Goal: Information Seeking & Learning: Learn about a topic

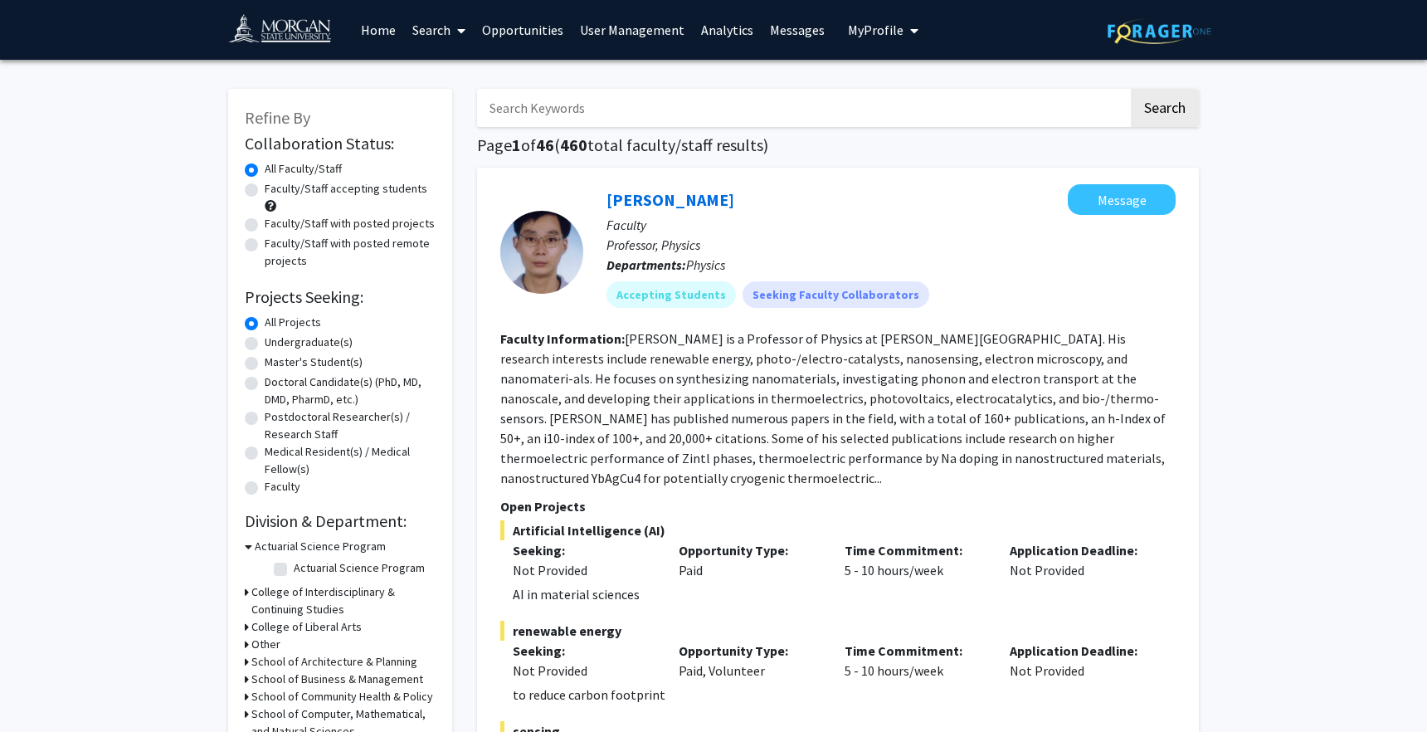
click at [638, 30] on link "User Management" at bounding box center [632, 30] width 121 height 58
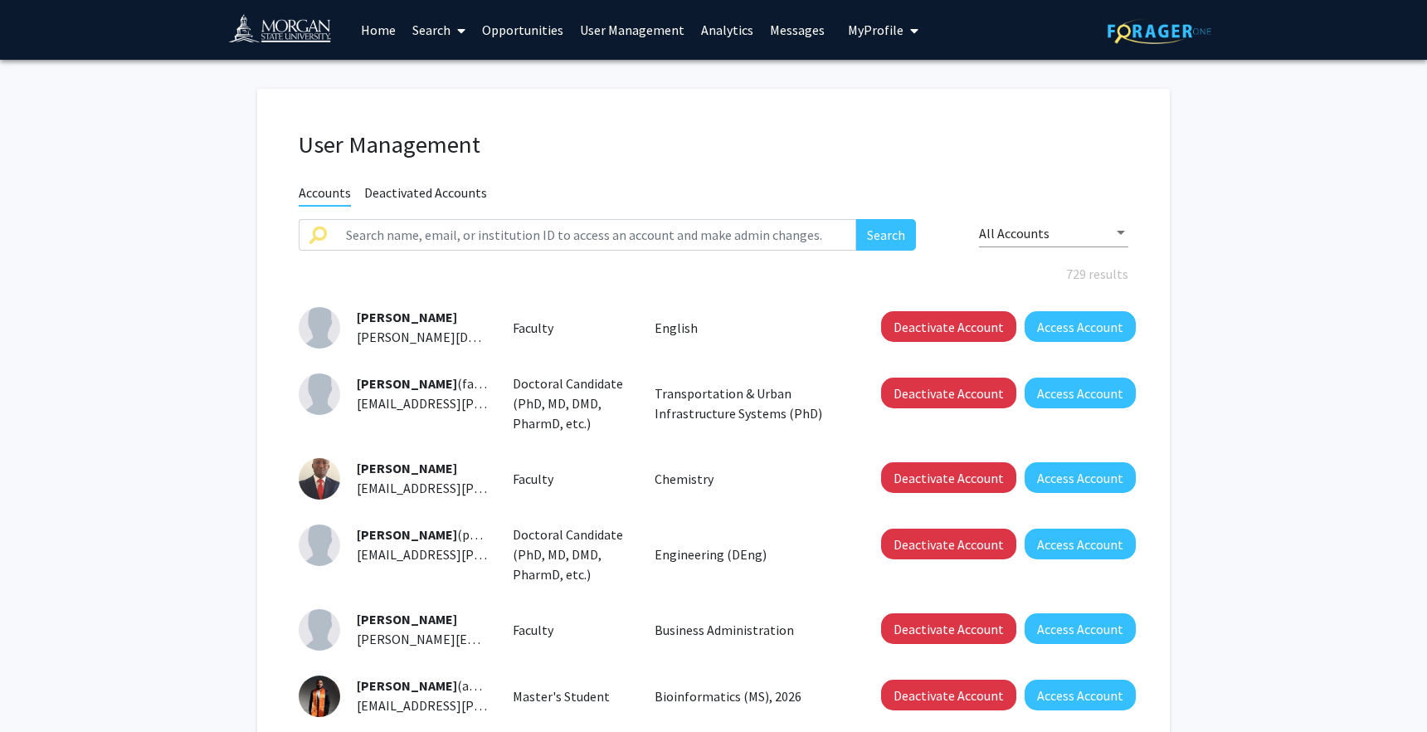
click at [710, 32] on link "Analytics" at bounding box center [727, 30] width 69 height 58
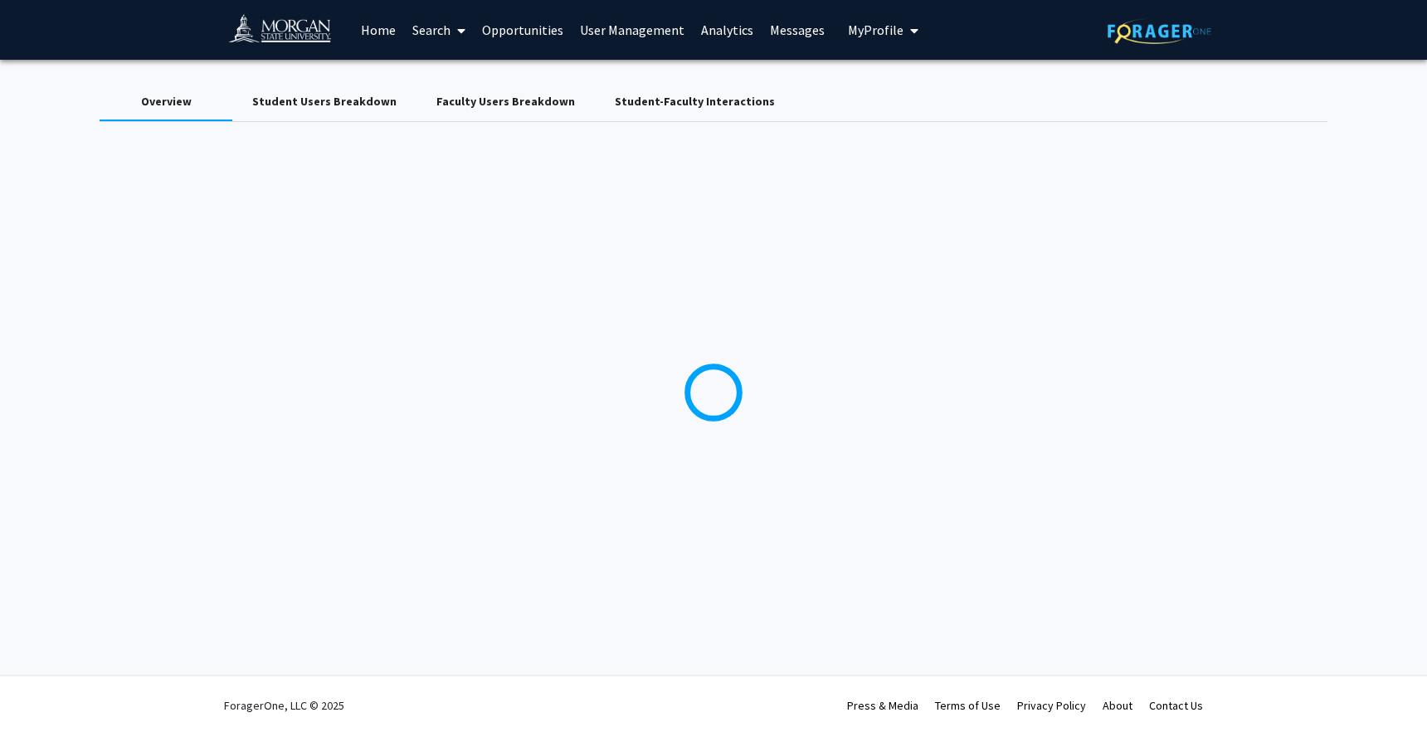
click at [867, 31] on span "My Profile" at bounding box center [876, 30] width 56 height 17
click at [871, 131] on link "Log Out" at bounding box center [934, 129] width 149 height 20
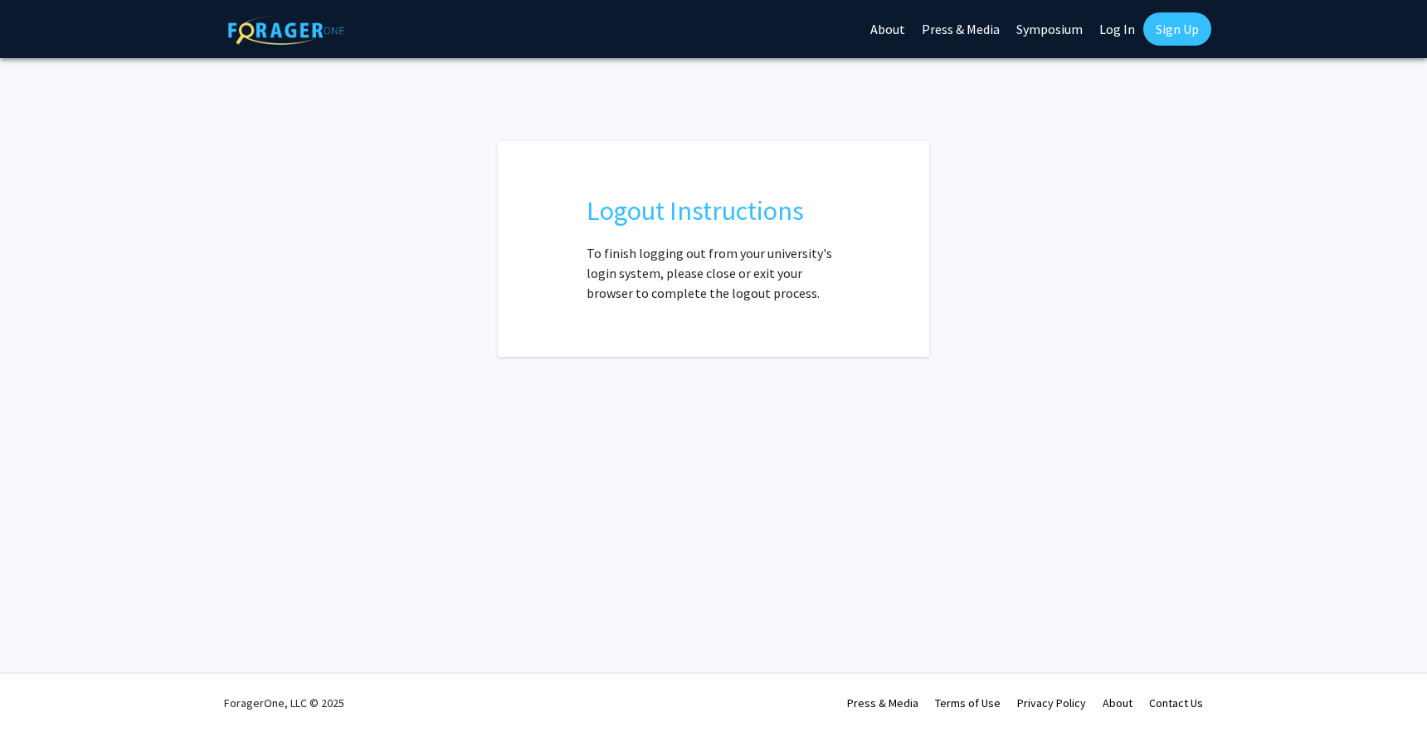
click at [1114, 32] on link "Log In" at bounding box center [1117, 29] width 52 height 58
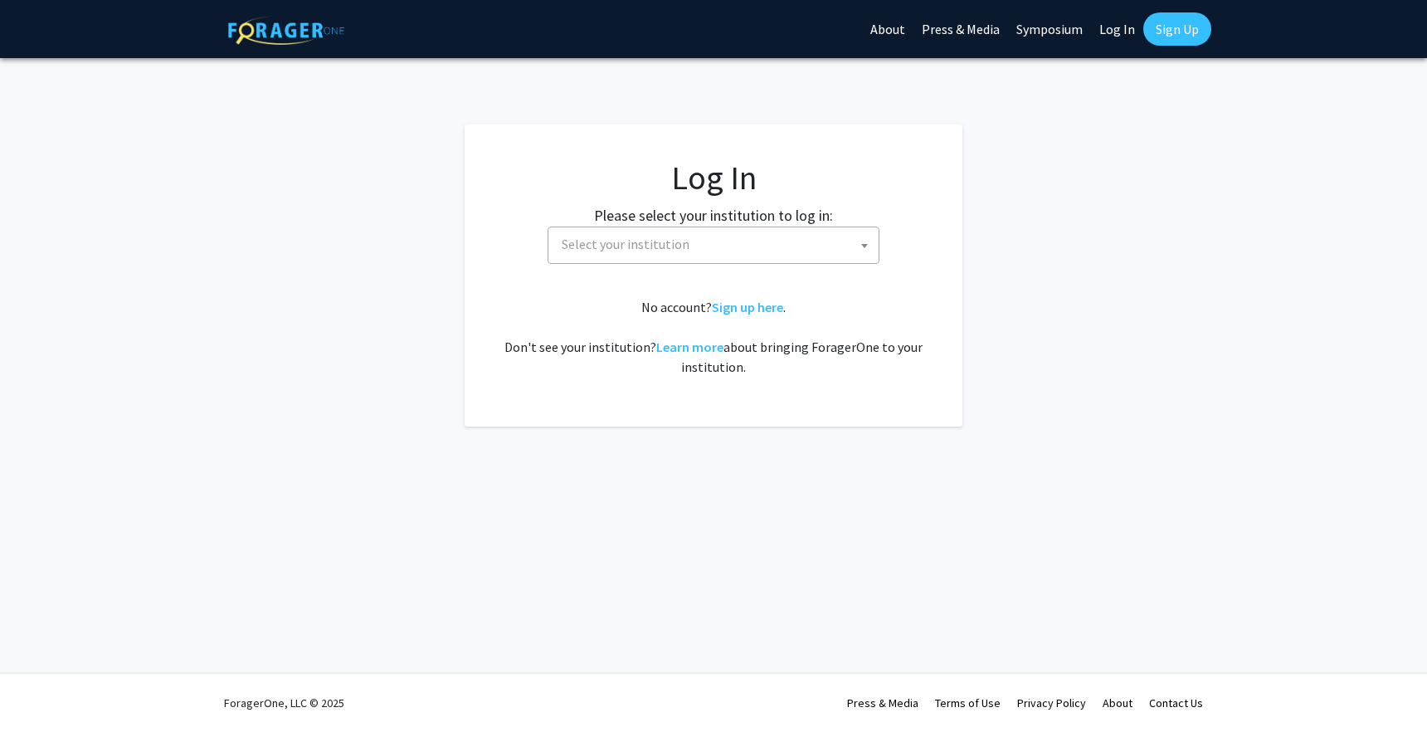
click at [674, 245] on span "Select your institution" at bounding box center [626, 244] width 128 height 17
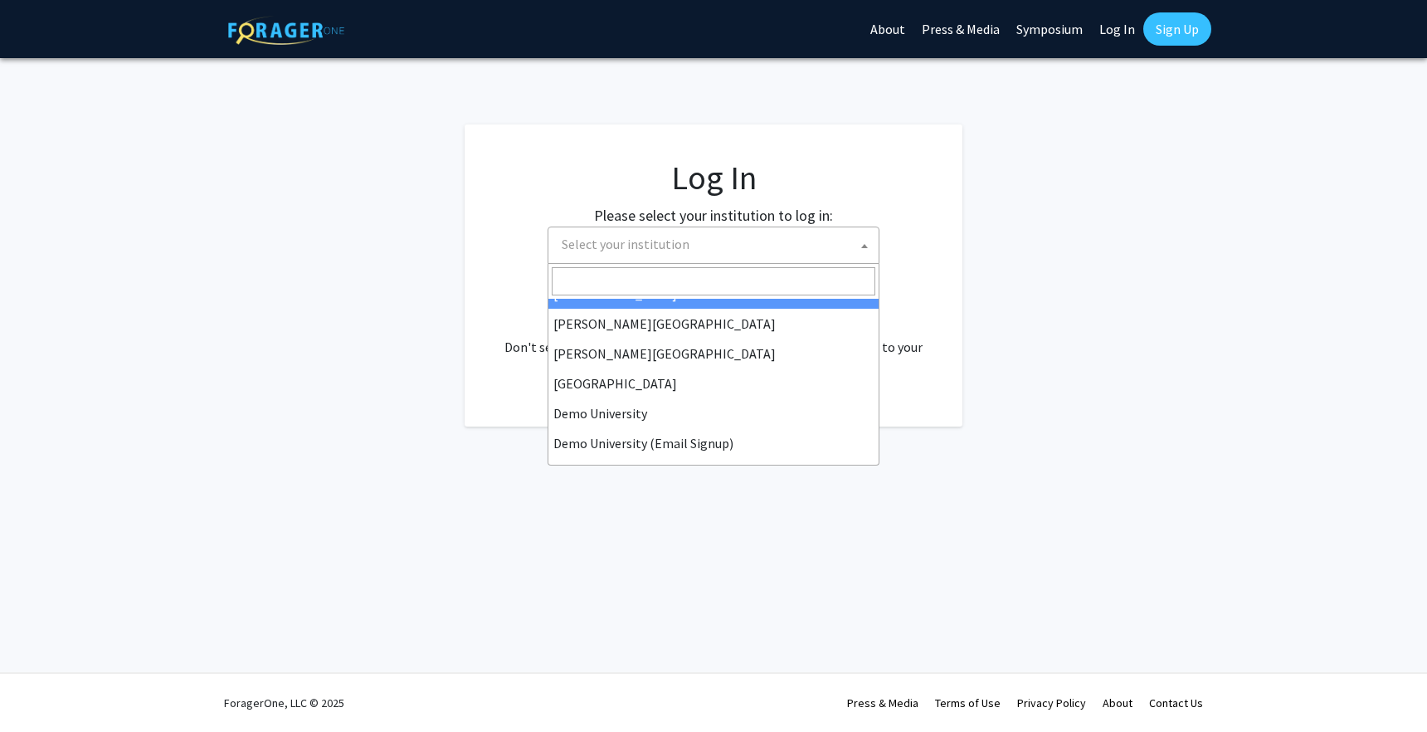
scroll to position [58, 0]
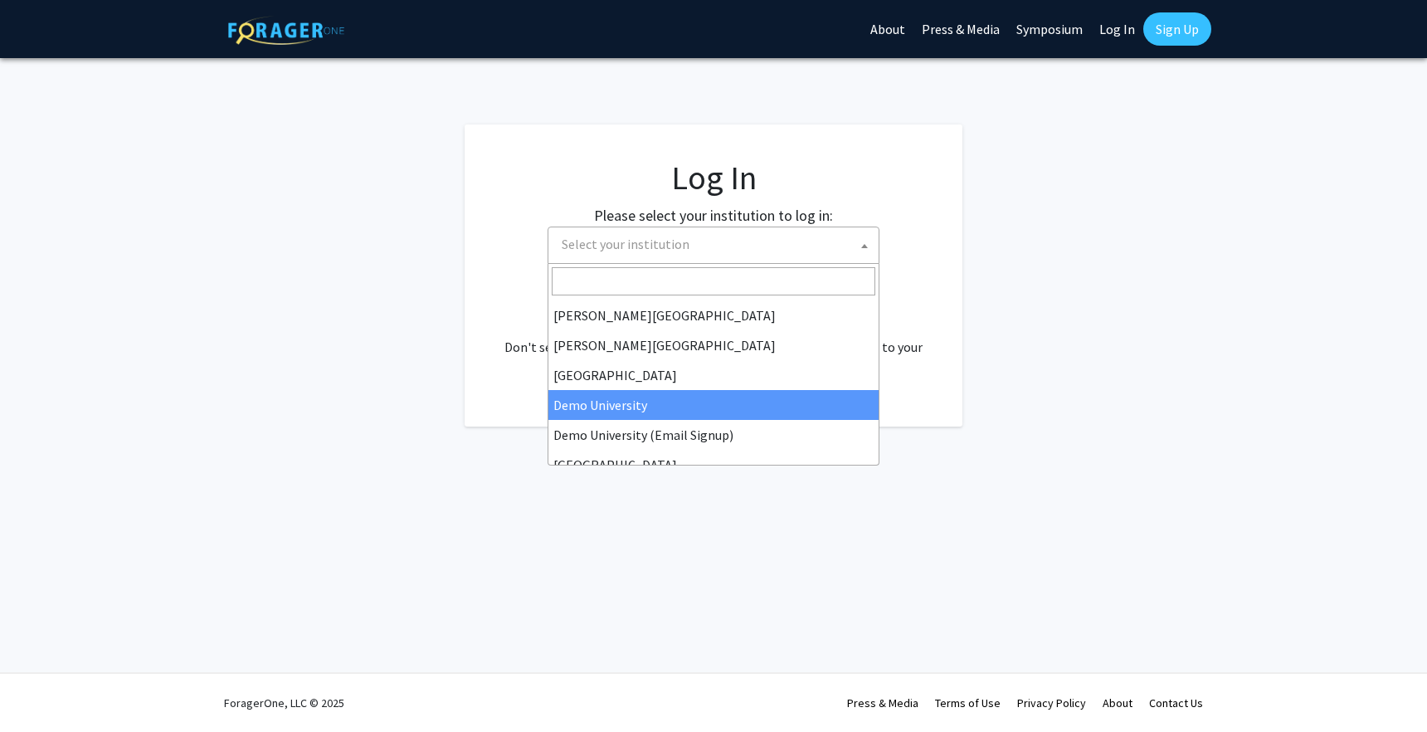
select select "8"
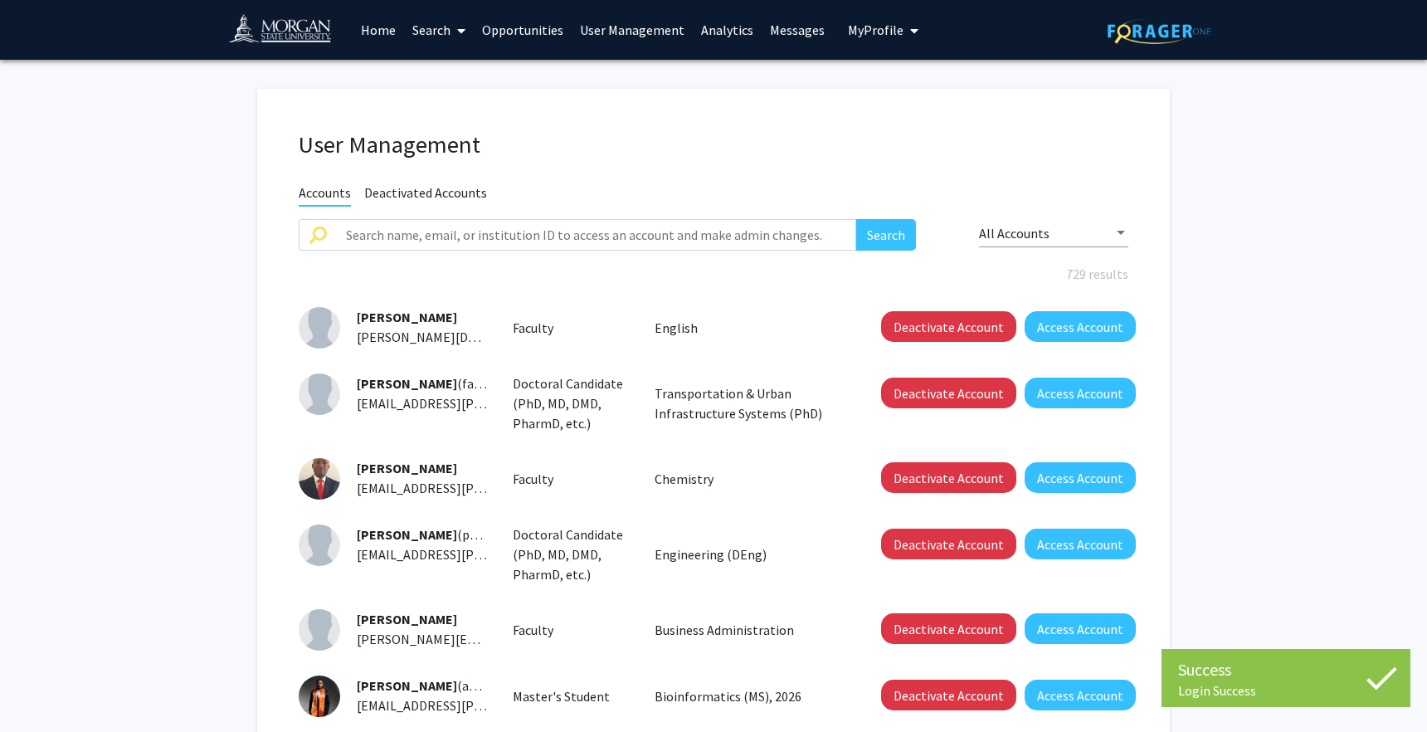
click at [651, 27] on link "User Management" at bounding box center [632, 30] width 121 height 58
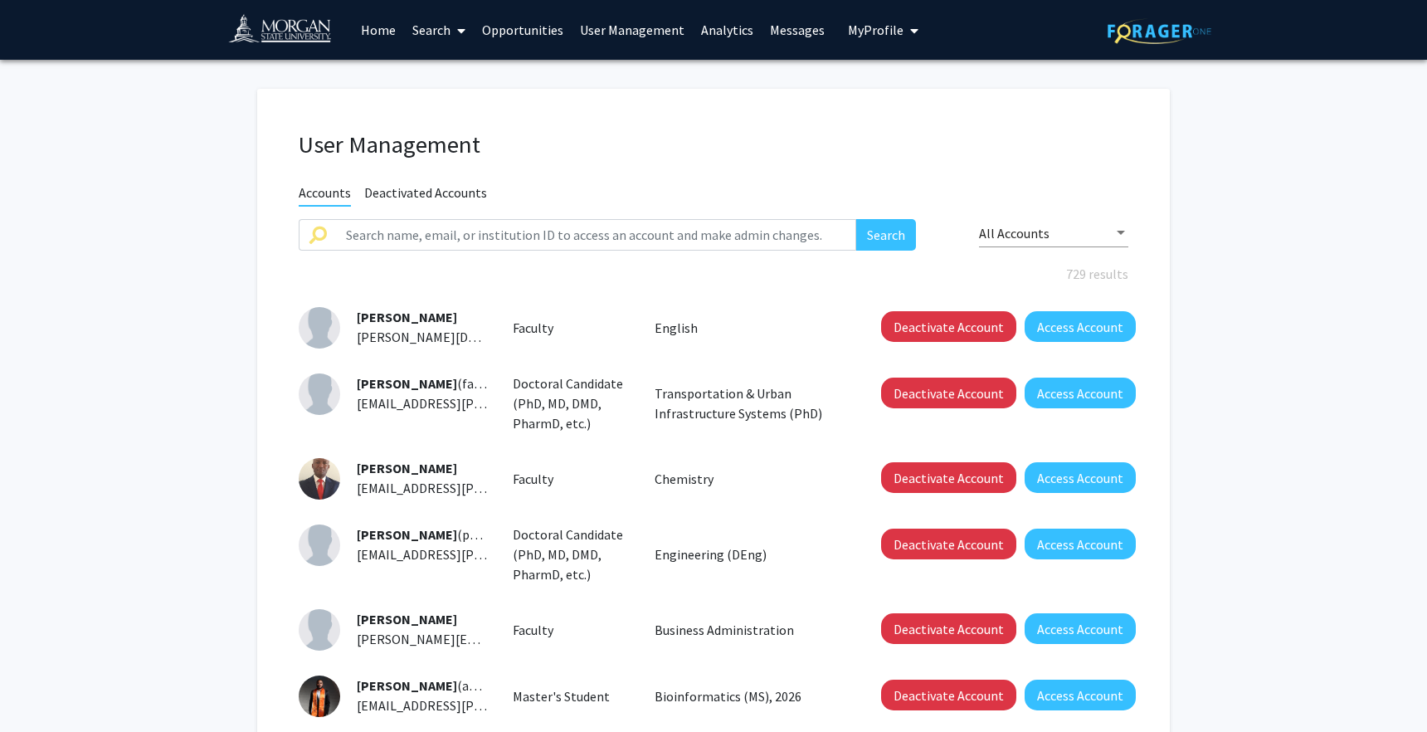
click at [706, 23] on link "Analytics" at bounding box center [727, 30] width 69 height 58
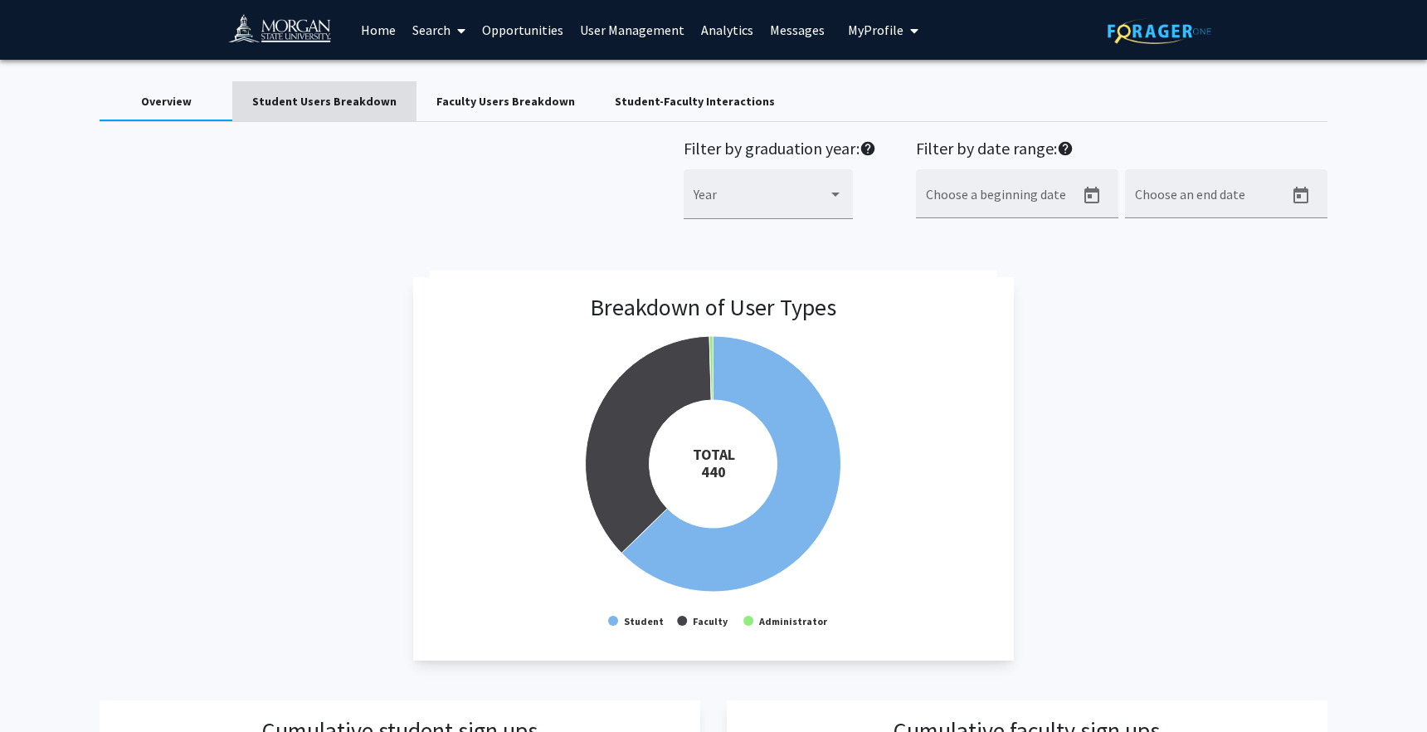
click at [341, 91] on div "Student Users Breakdown" at bounding box center [324, 101] width 184 height 40
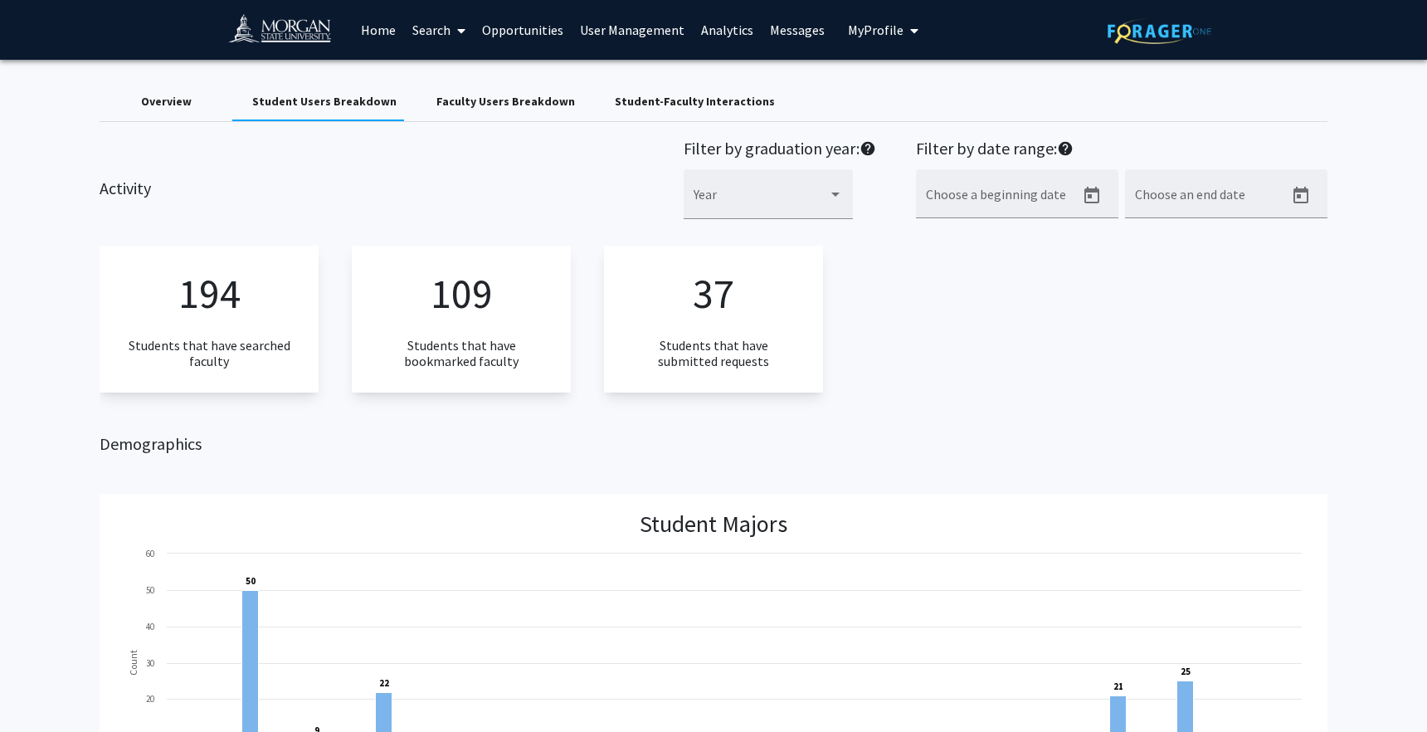
click at [137, 101] on div "Overview" at bounding box center [166, 101] width 133 height 40
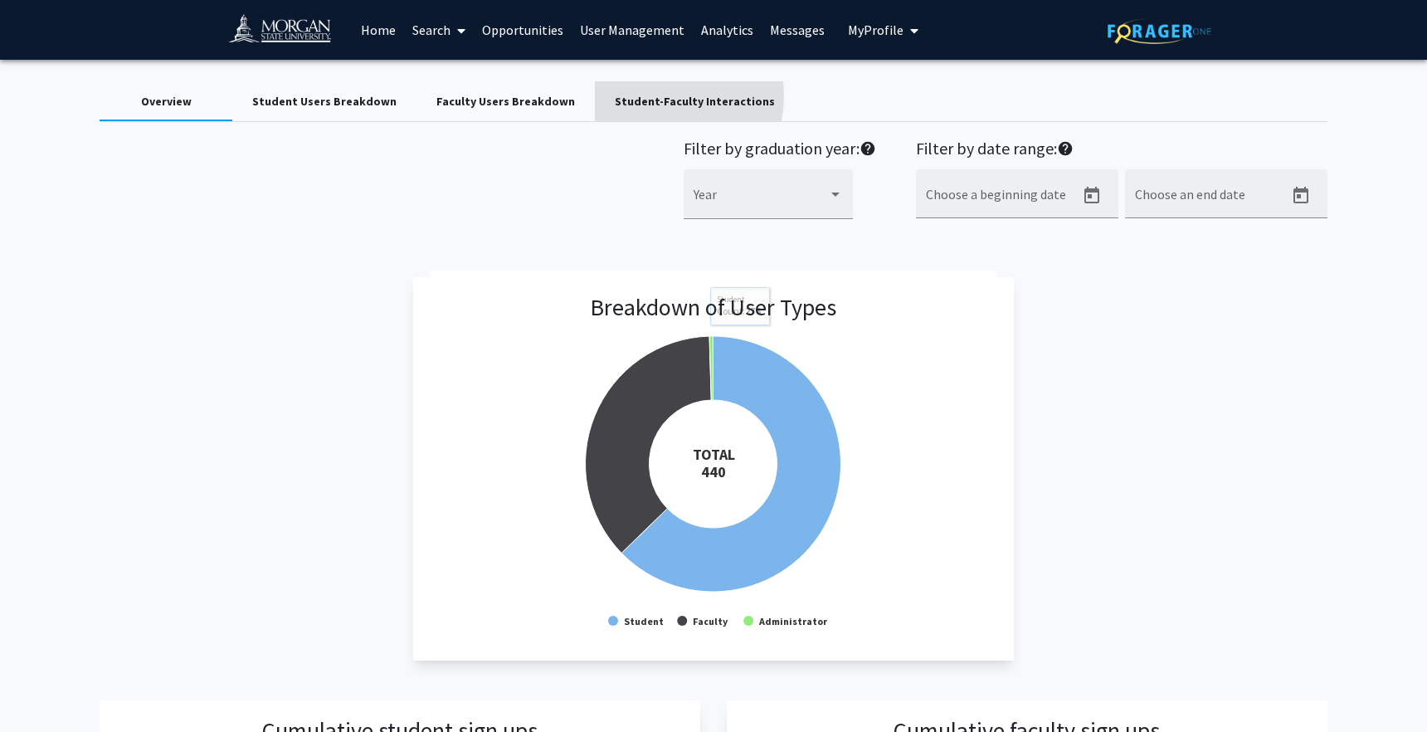
click at [632, 95] on div "Student-Faculty Interactions" at bounding box center [695, 101] width 160 height 17
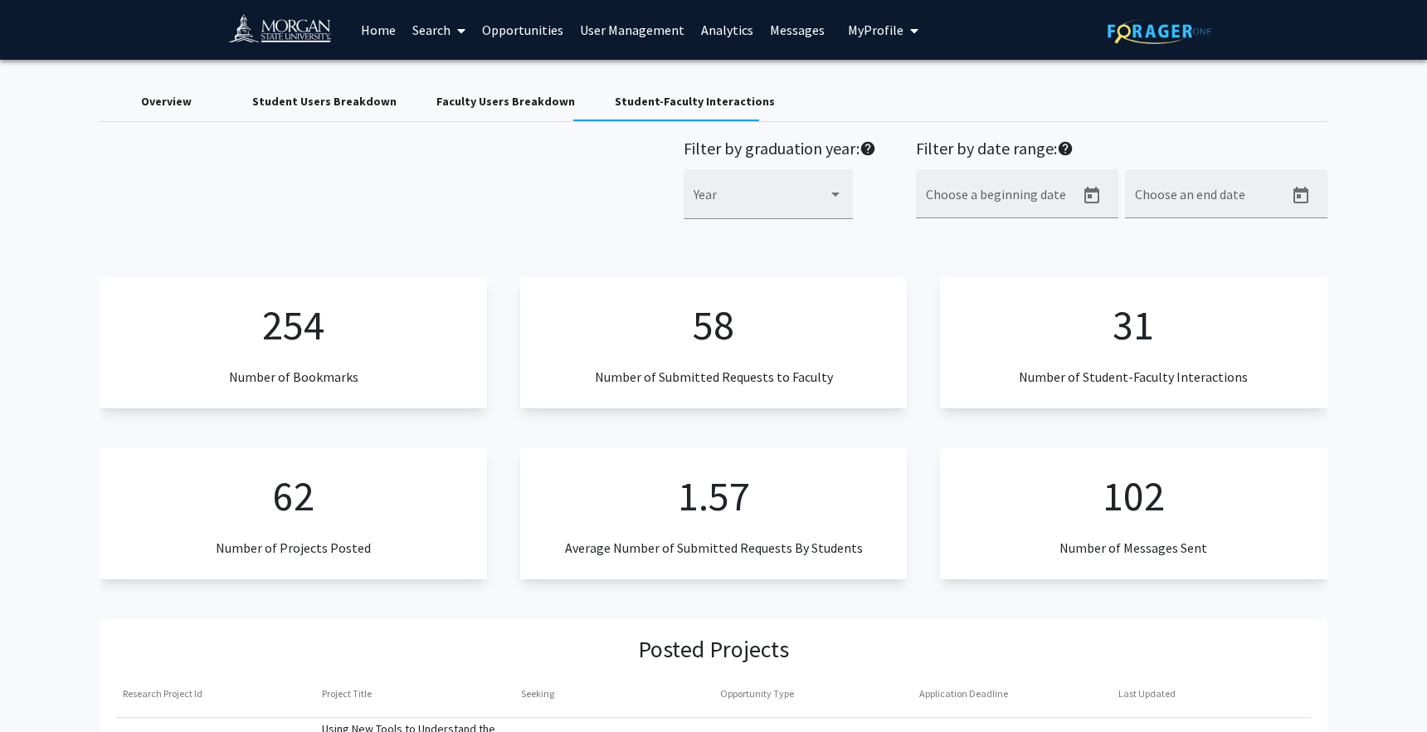
click at [351, 98] on div "Student Users Breakdown" at bounding box center [324, 101] width 144 height 17
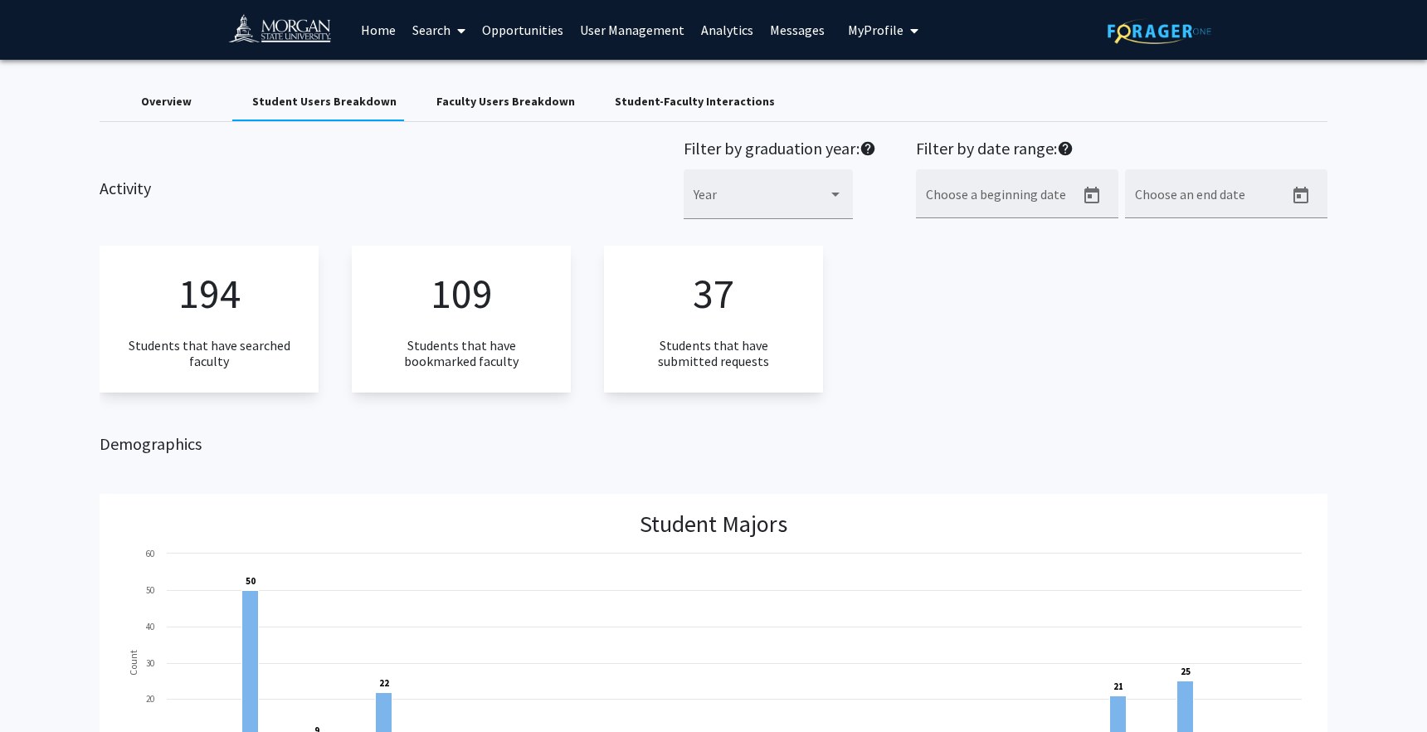
click at [175, 100] on div "Overview" at bounding box center [166, 101] width 51 height 17
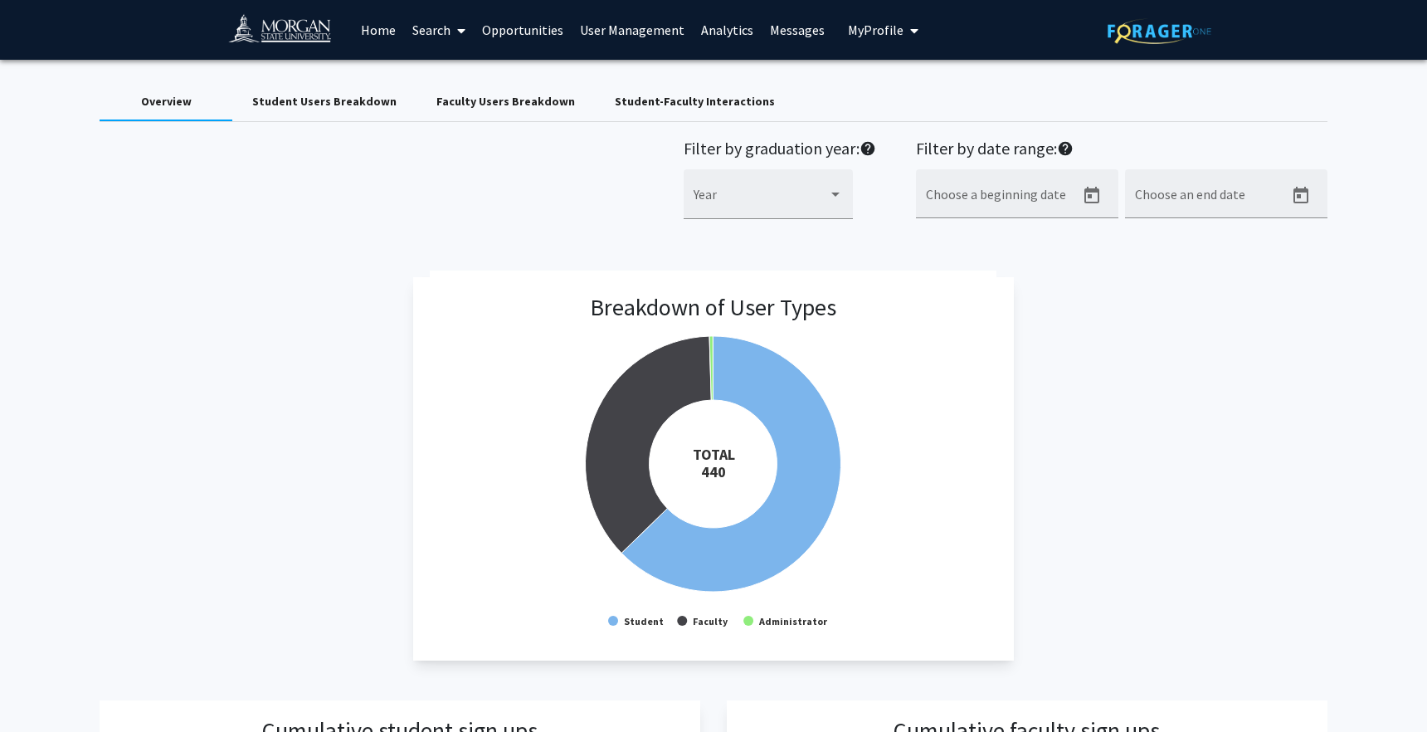
click at [337, 105] on div "Student Users Breakdown" at bounding box center [324, 101] width 144 height 17
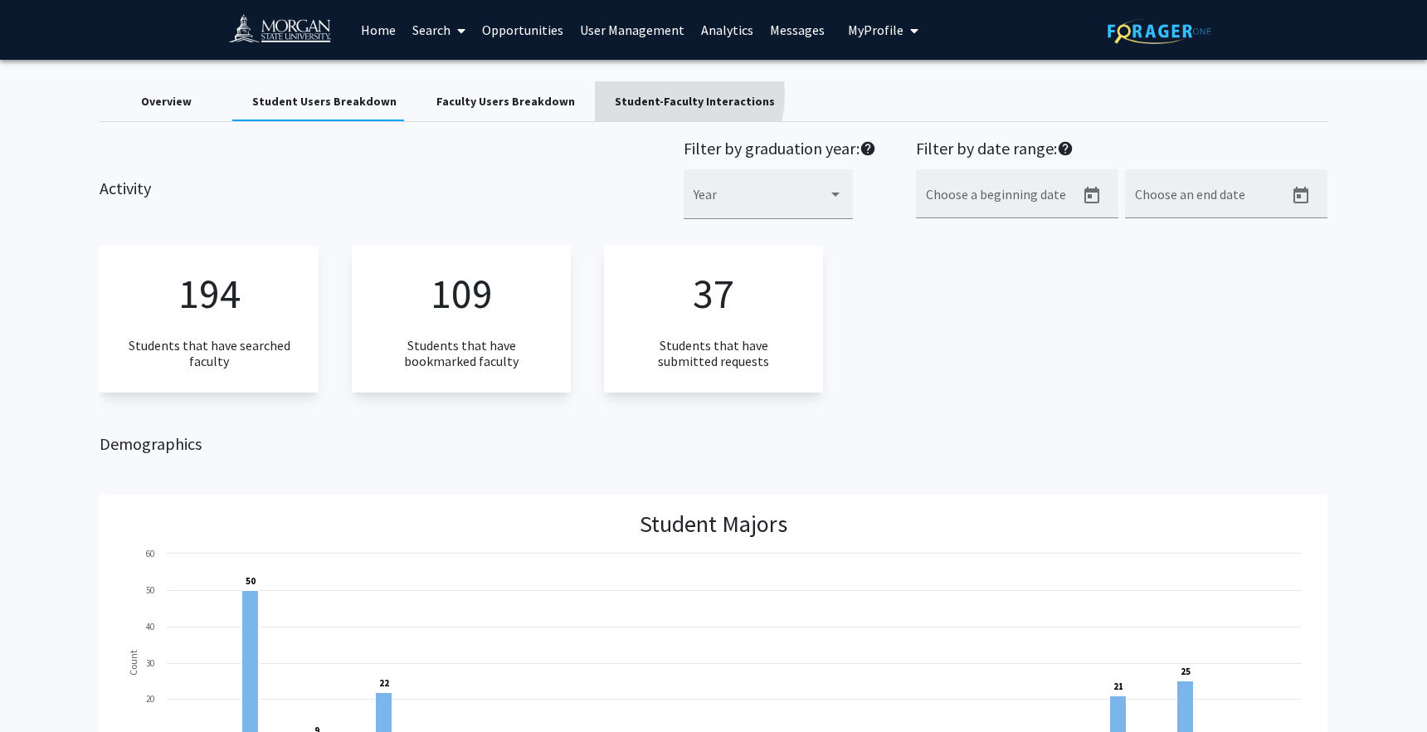
click at [643, 94] on div "Student-Faculty Interactions" at bounding box center [695, 101] width 160 height 17
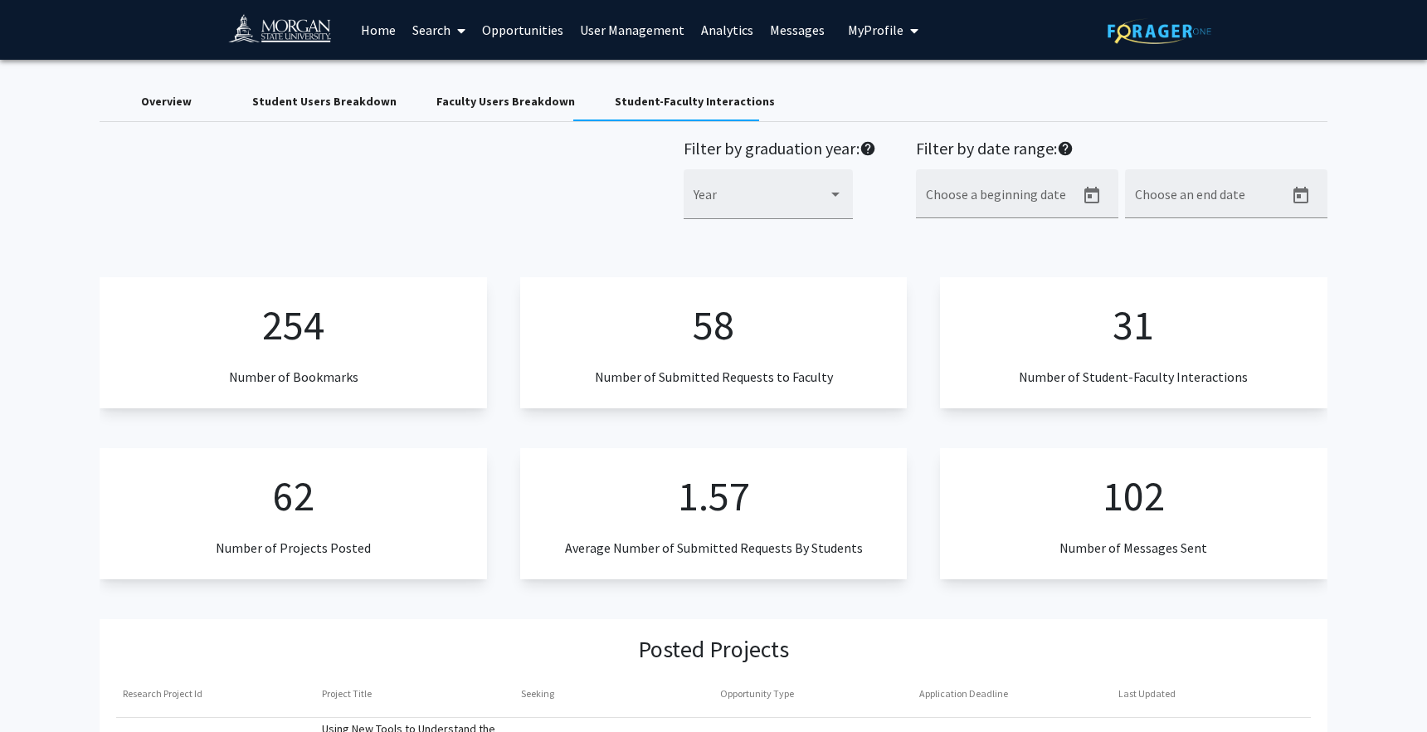
click at [534, 96] on div "Faculty Users Breakdown" at bounding box center [506, 101] width 139 height 17
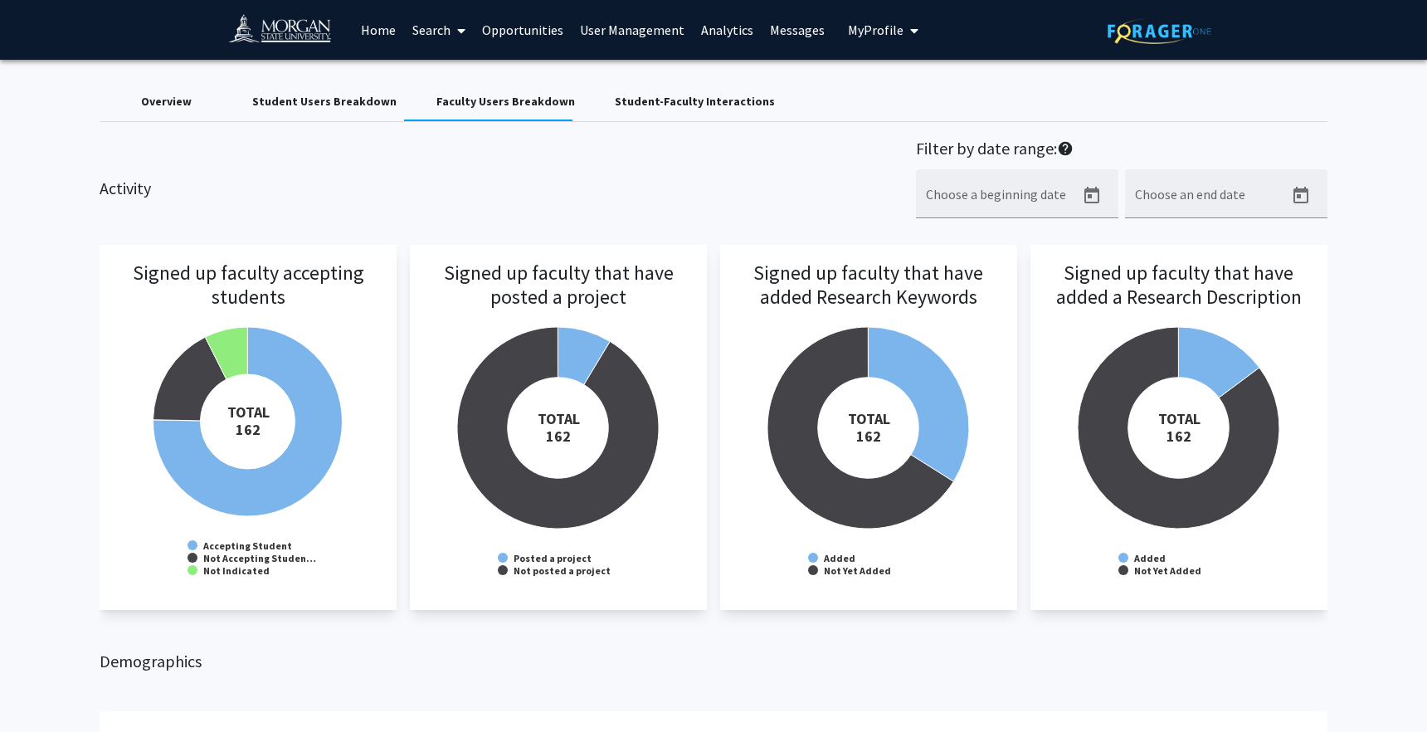
click at [734, 191] on div "Activity Filter by date range: help Choose a beginning date Choose an end date" at bounding box center [713, 188] width 1252 height 98
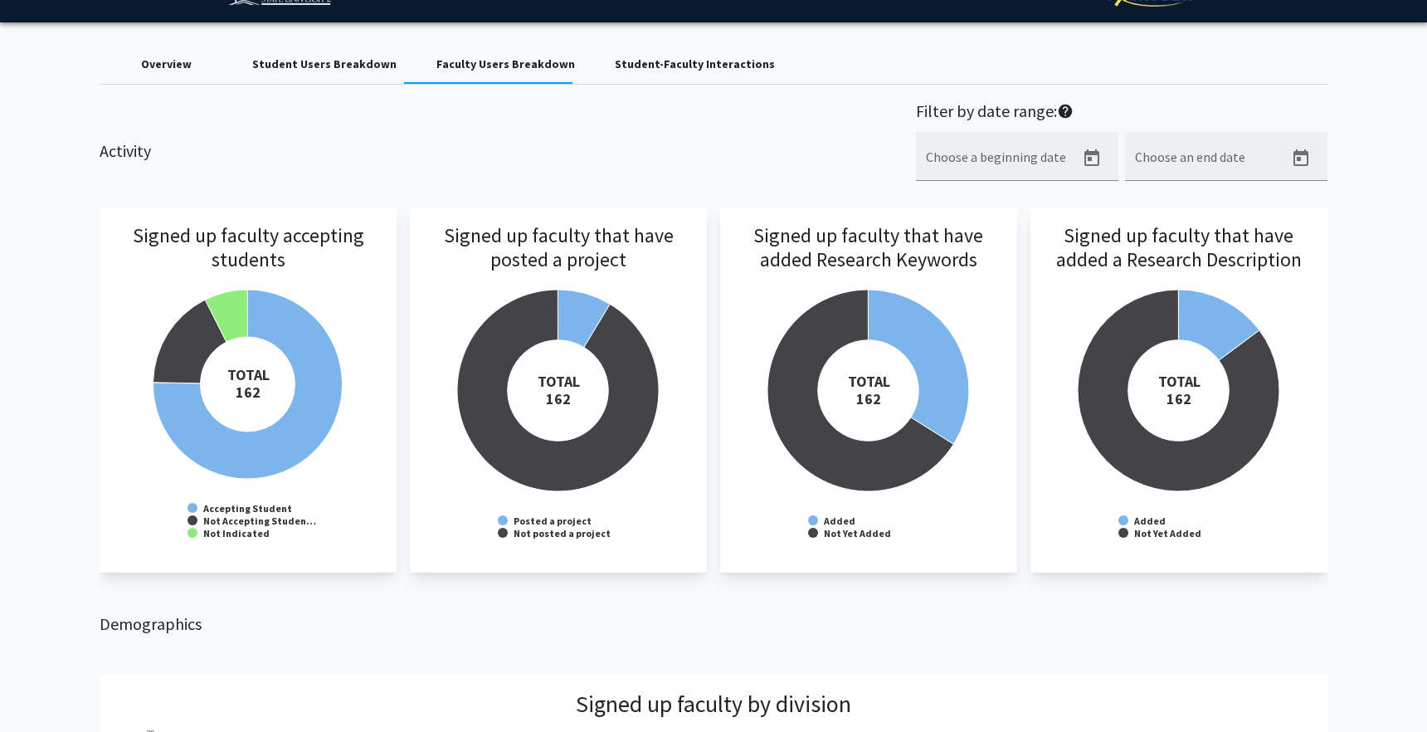
scroll to position [50, 0]
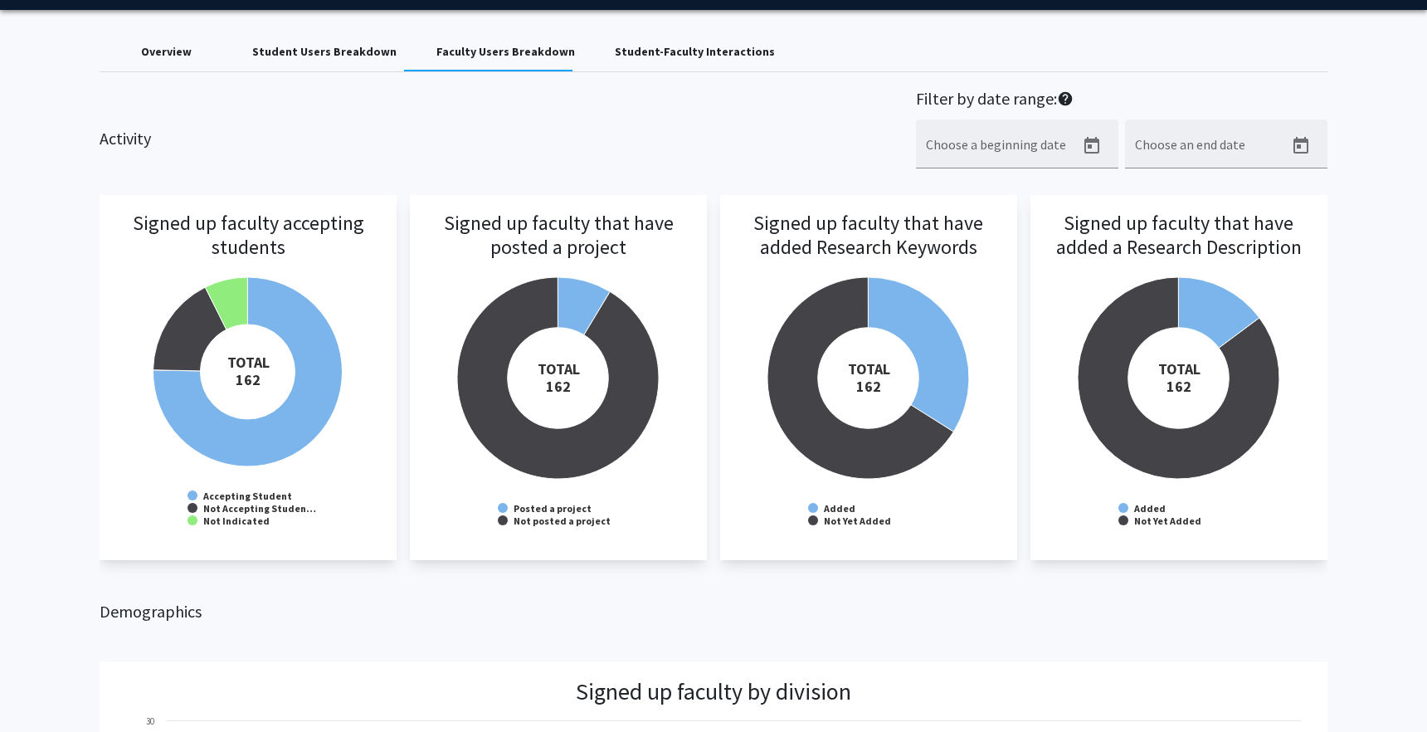
click at [638, 47] on div "Student-Faculty Interactions" at bounding box center [695, 51] width 160 height 17
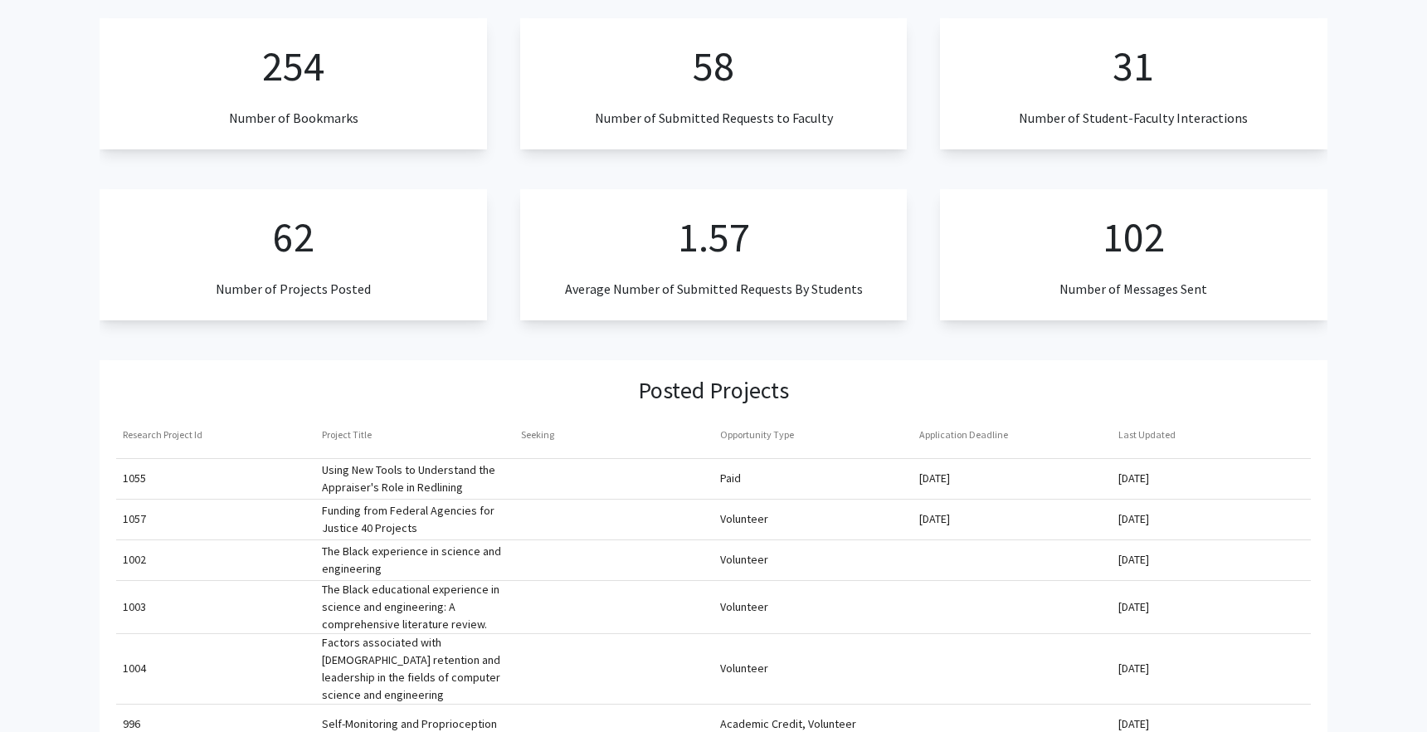
scroll to position [0, 0]
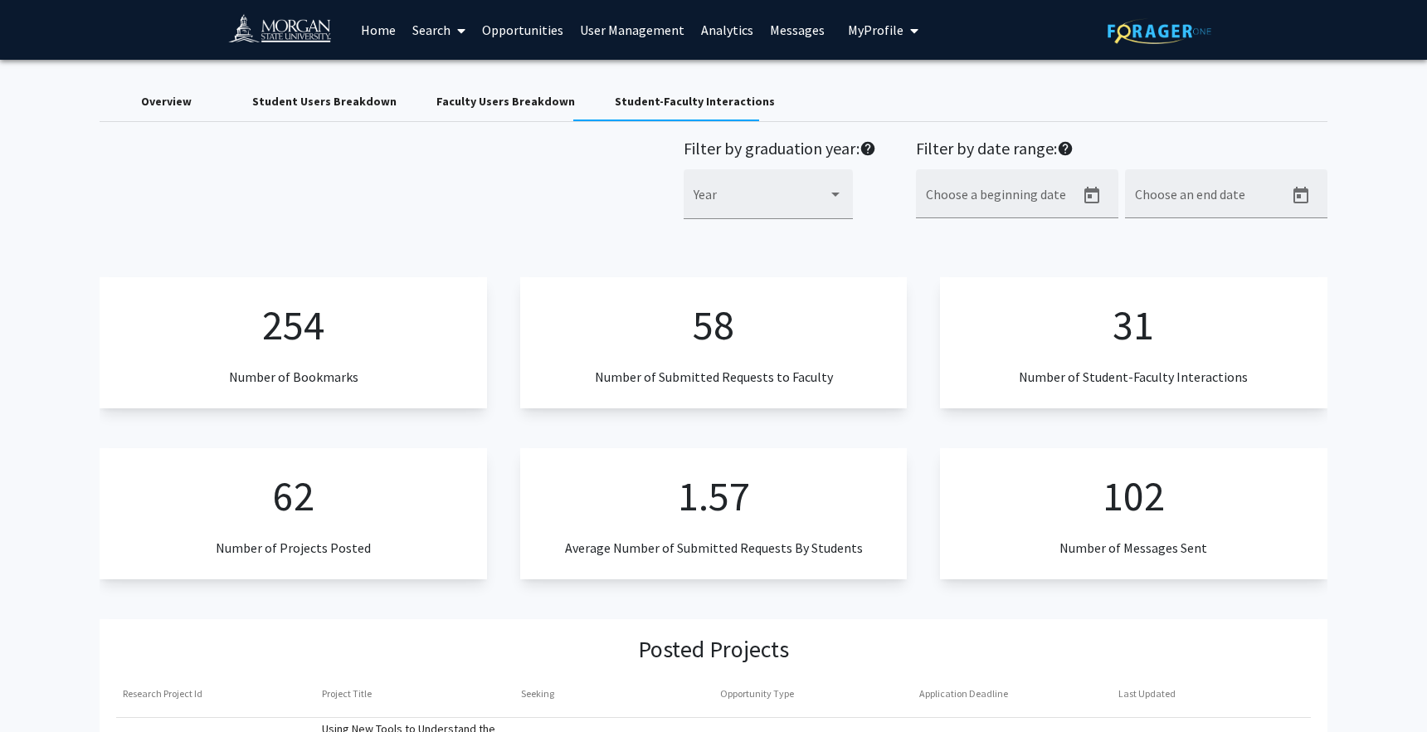
click at [327, 102] on div "Student Users Breakdown" at bounding box center [324, 101] width 144 height 17
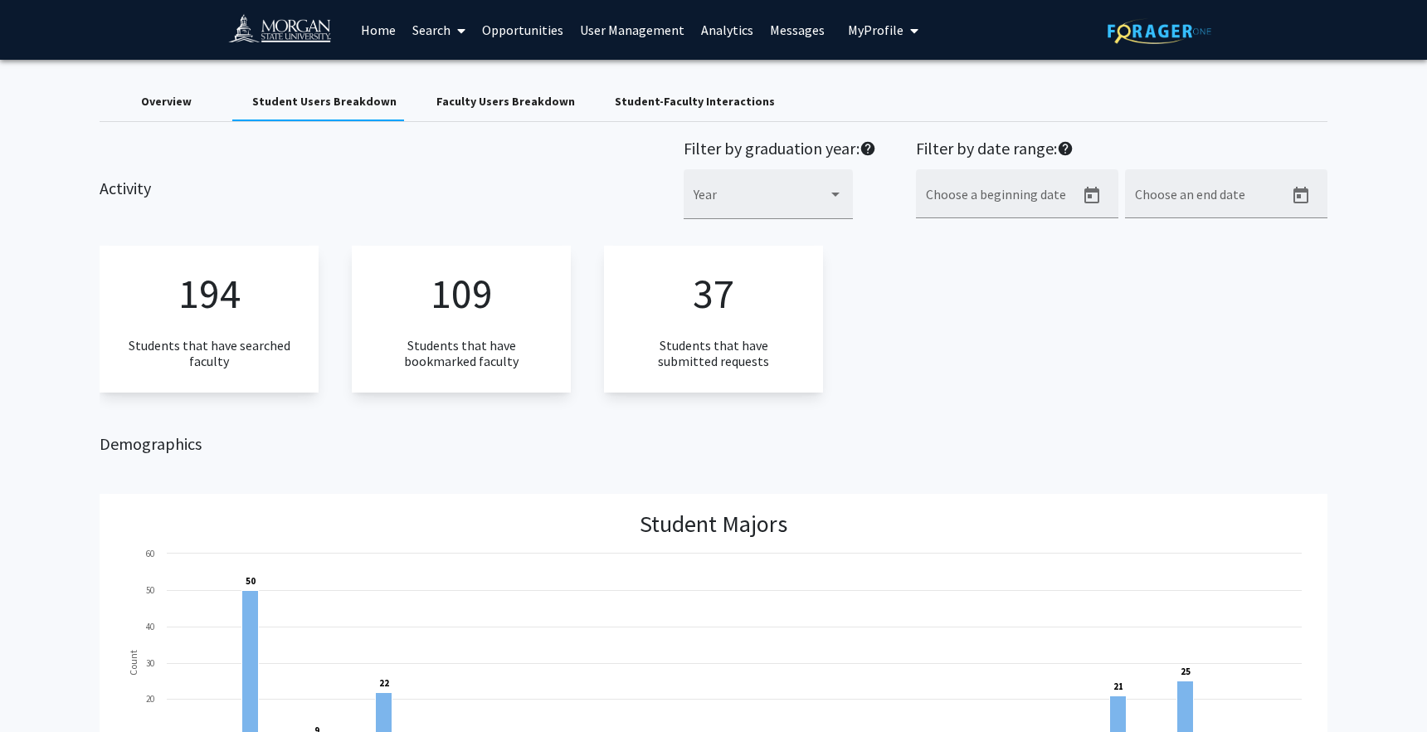
click at [154, 104] on div "Overview" at bounding box center [166, 101] width 51 height 17
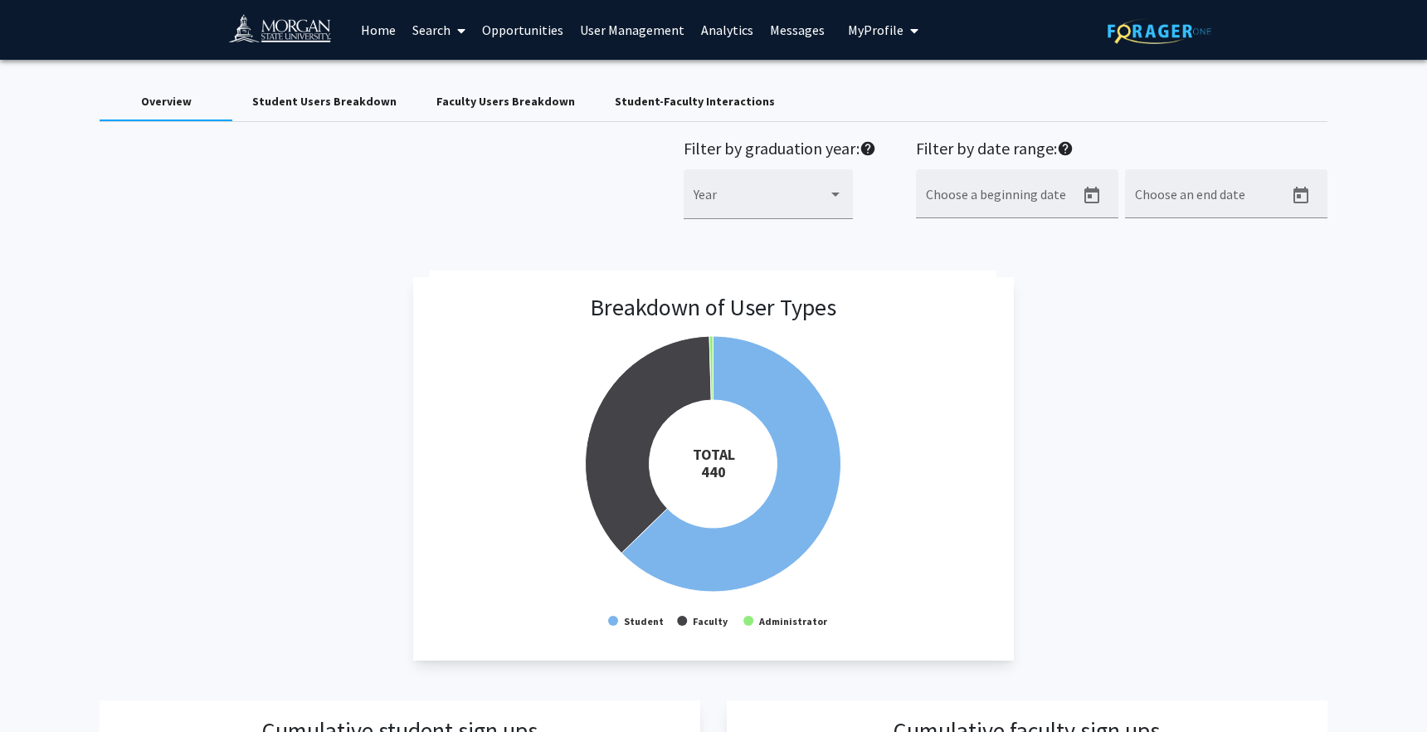
click at [524, 95] on div "Faculty Users Breakdown" at bounding box center [506, 101] width 139 height 17
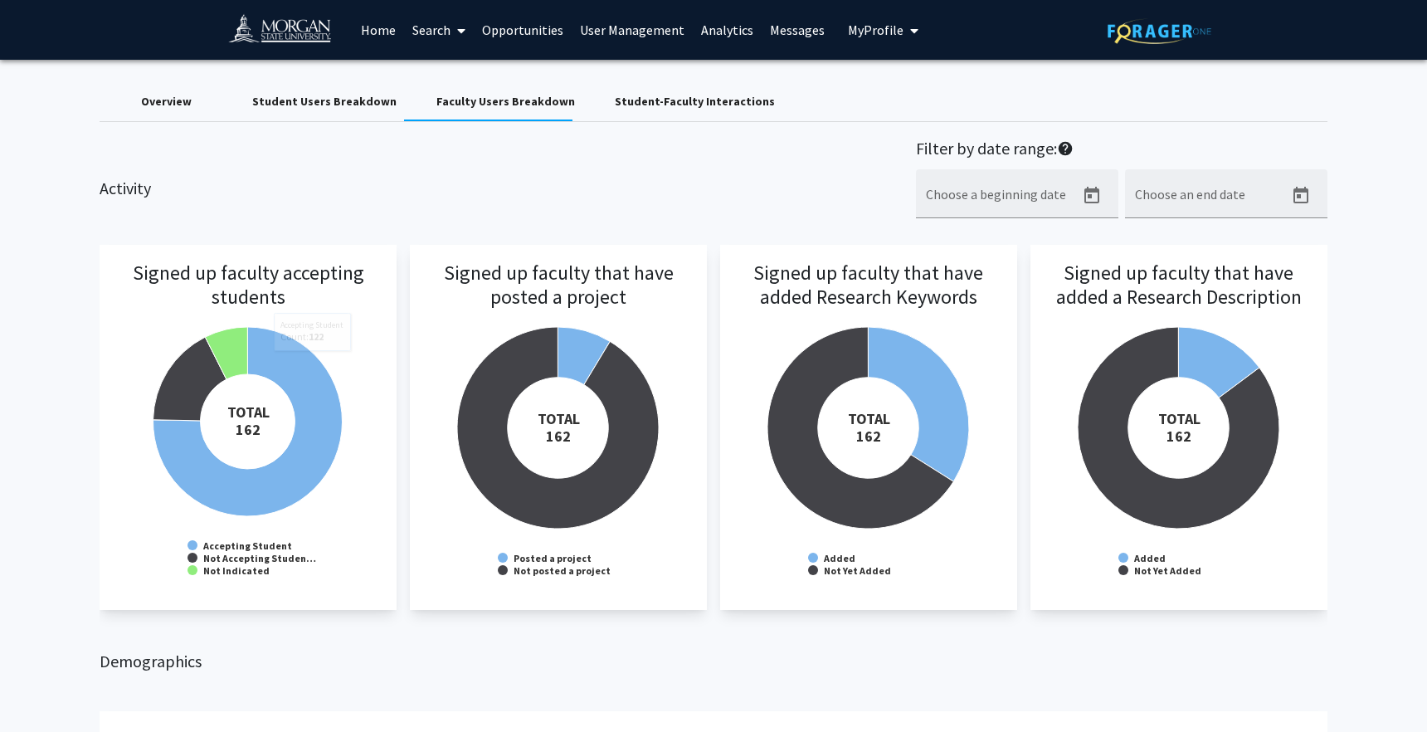
click at [623, 83] on div "Student-Faculty Interactions" at bounding box center [695, 101] width 200 height 40
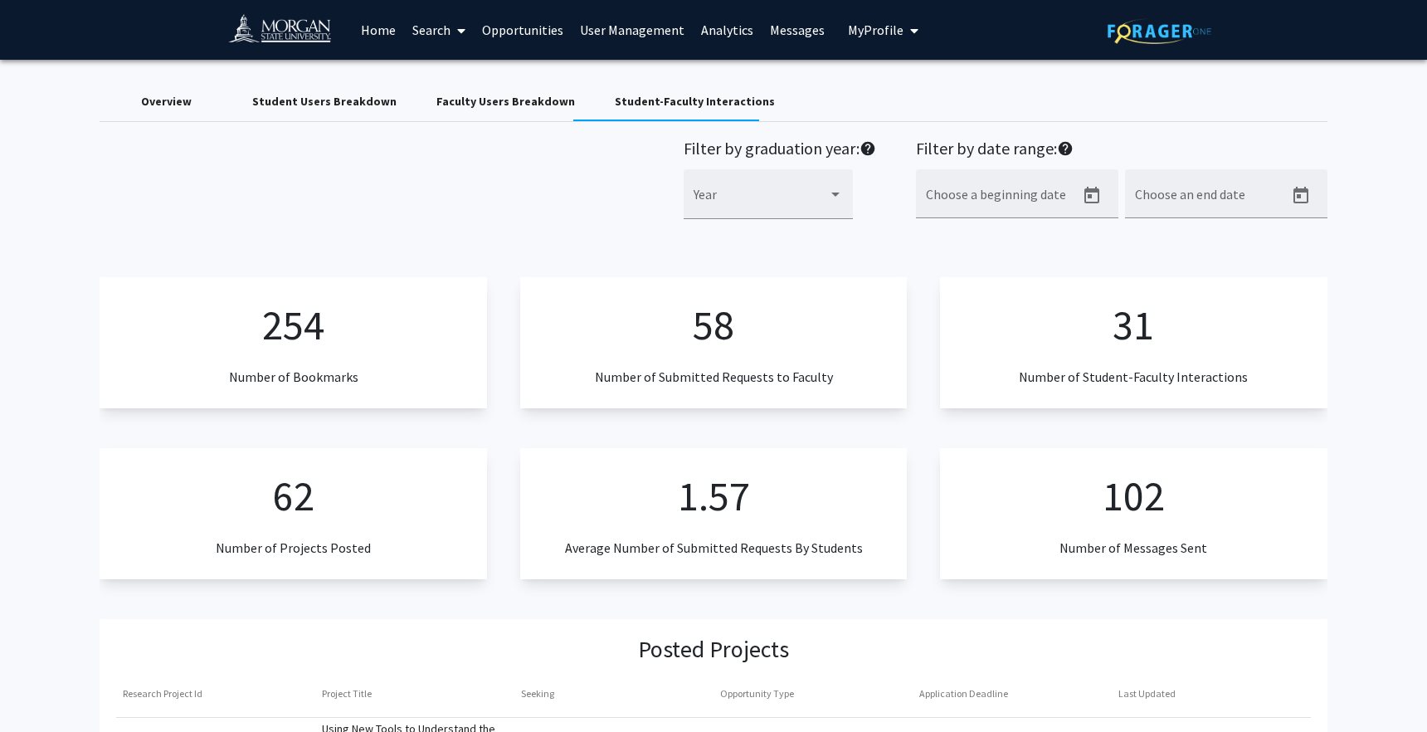
click at [178, 89] on div "Overview" at bounding box center [166, 101] width 133 height 40
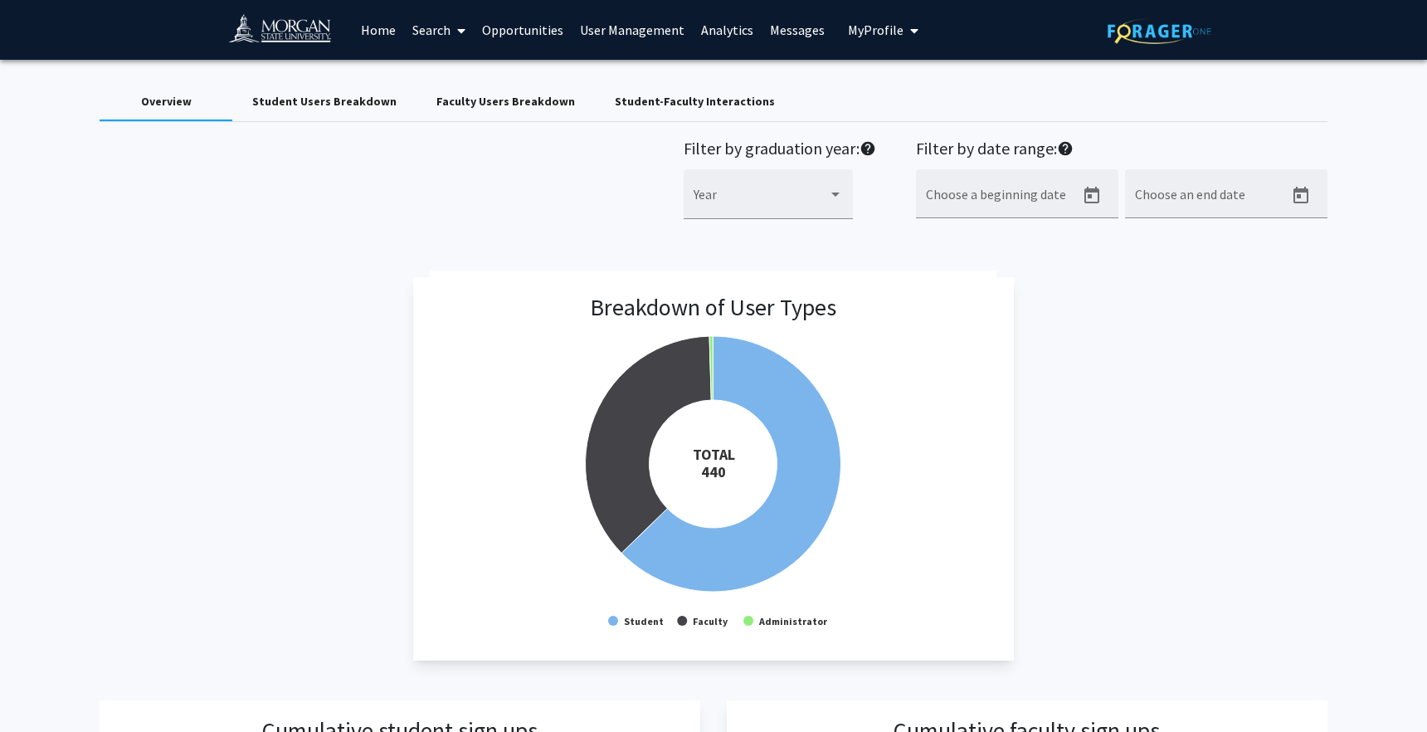
click at [877, 29] on span "My Profile" at bounding box center [876, 30] width 56 height 17
click at [865, 132] on link "Log Out" at bounding box center [934, 129] width 149 height 20
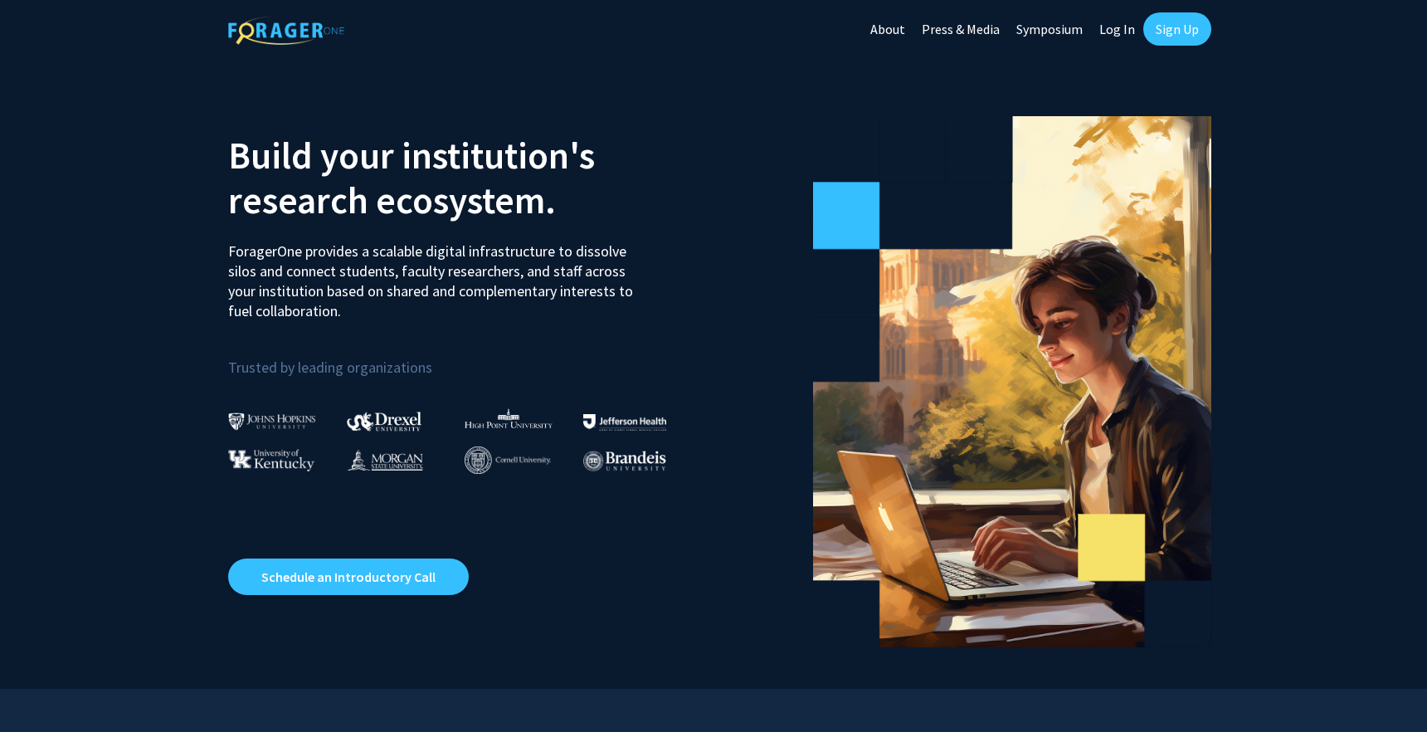
click at [1119, 26] on link "Log In" at bounding box center [1117, 29] width 52 height 58
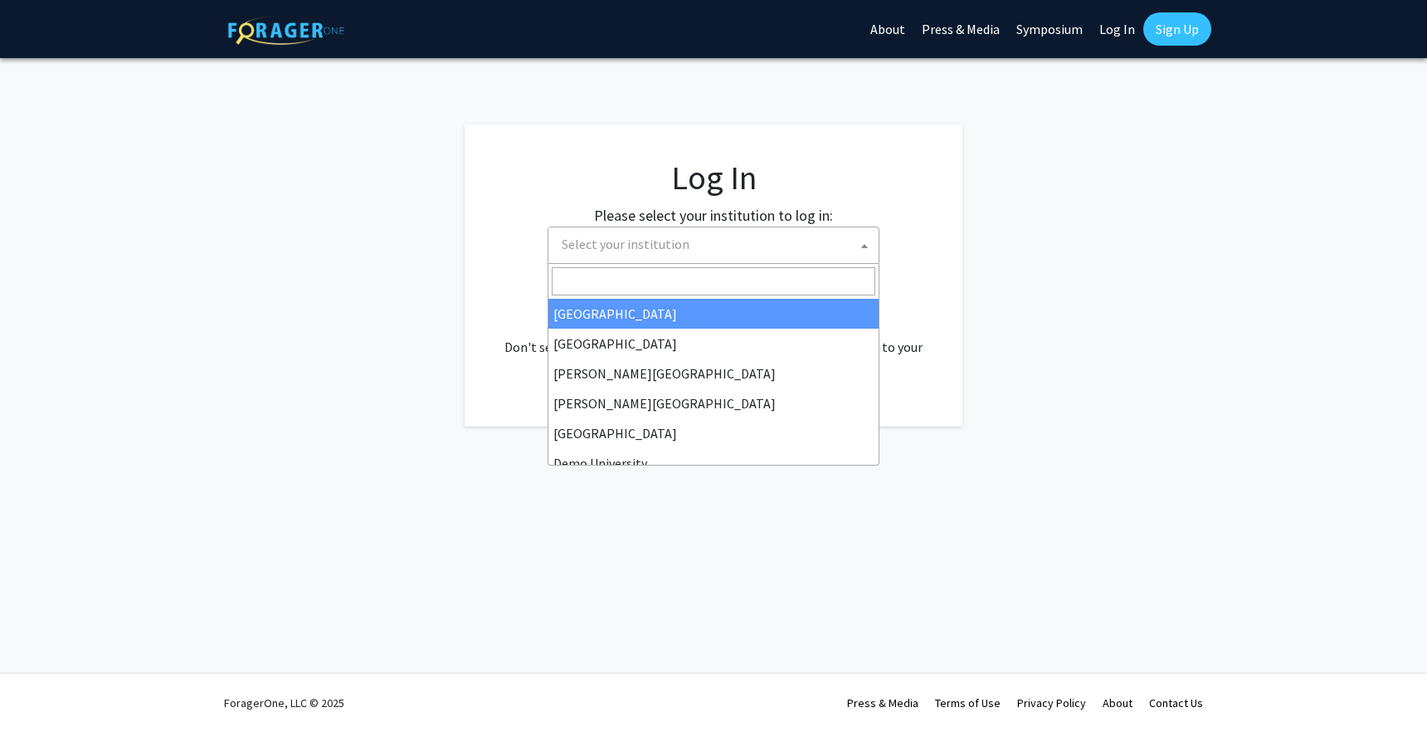
click at [591, 247] on span "Select your institution" at bounding box center [626, 244] width 128 height 17
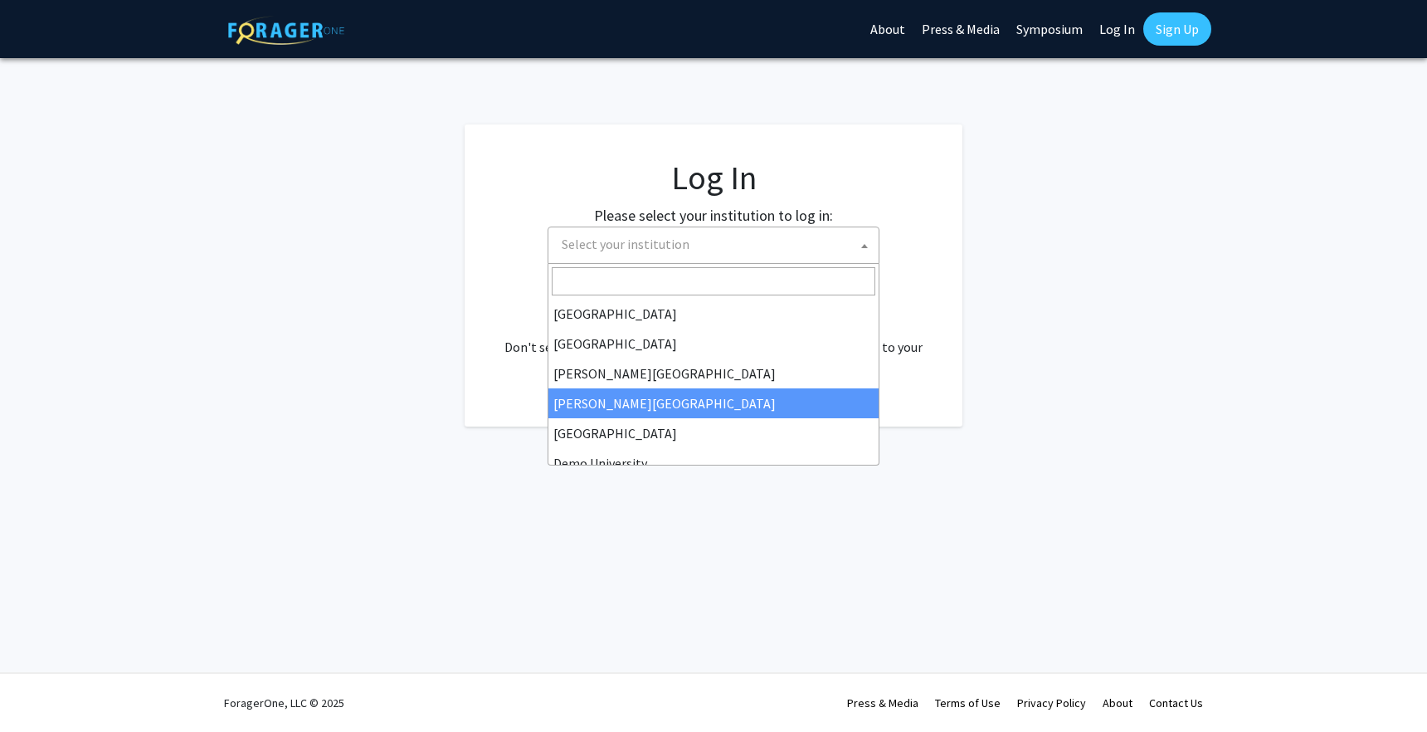
scroll to position [27, 0]
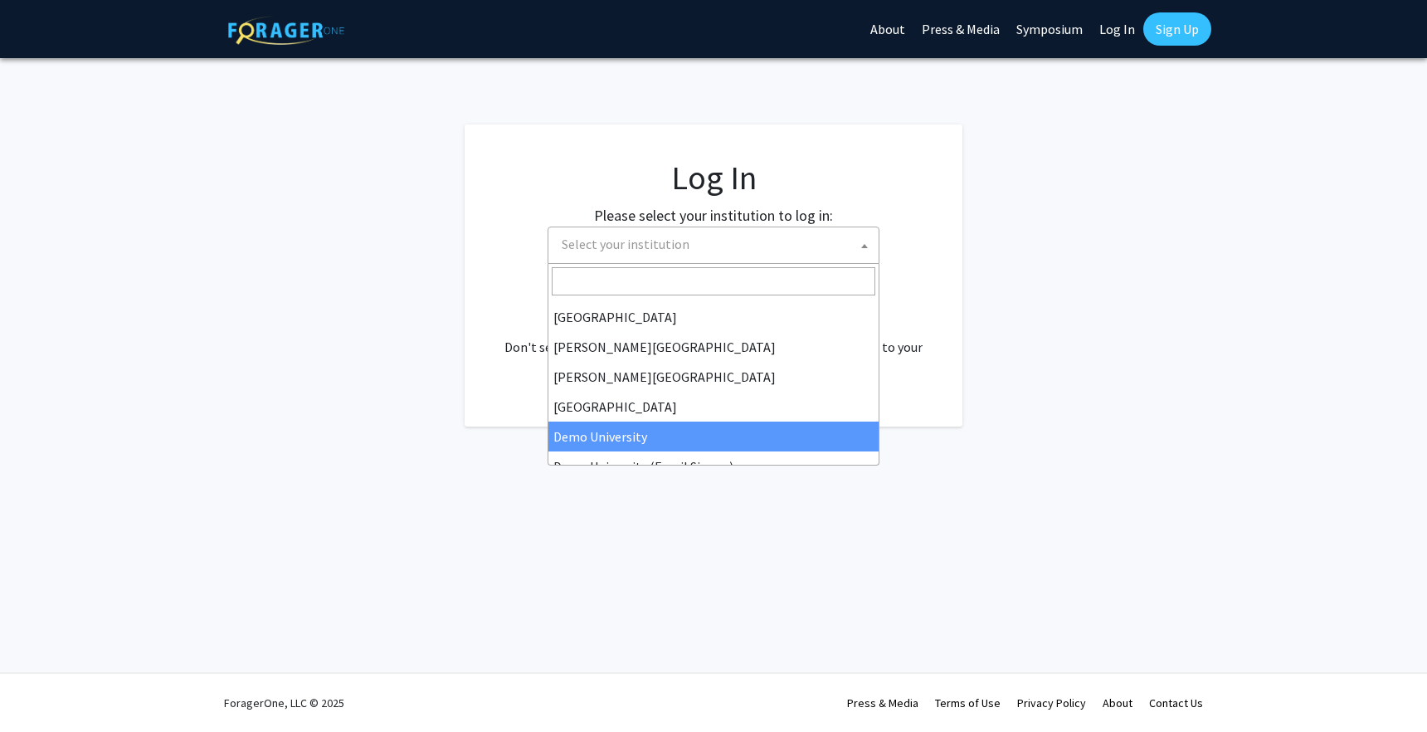
select select "8"
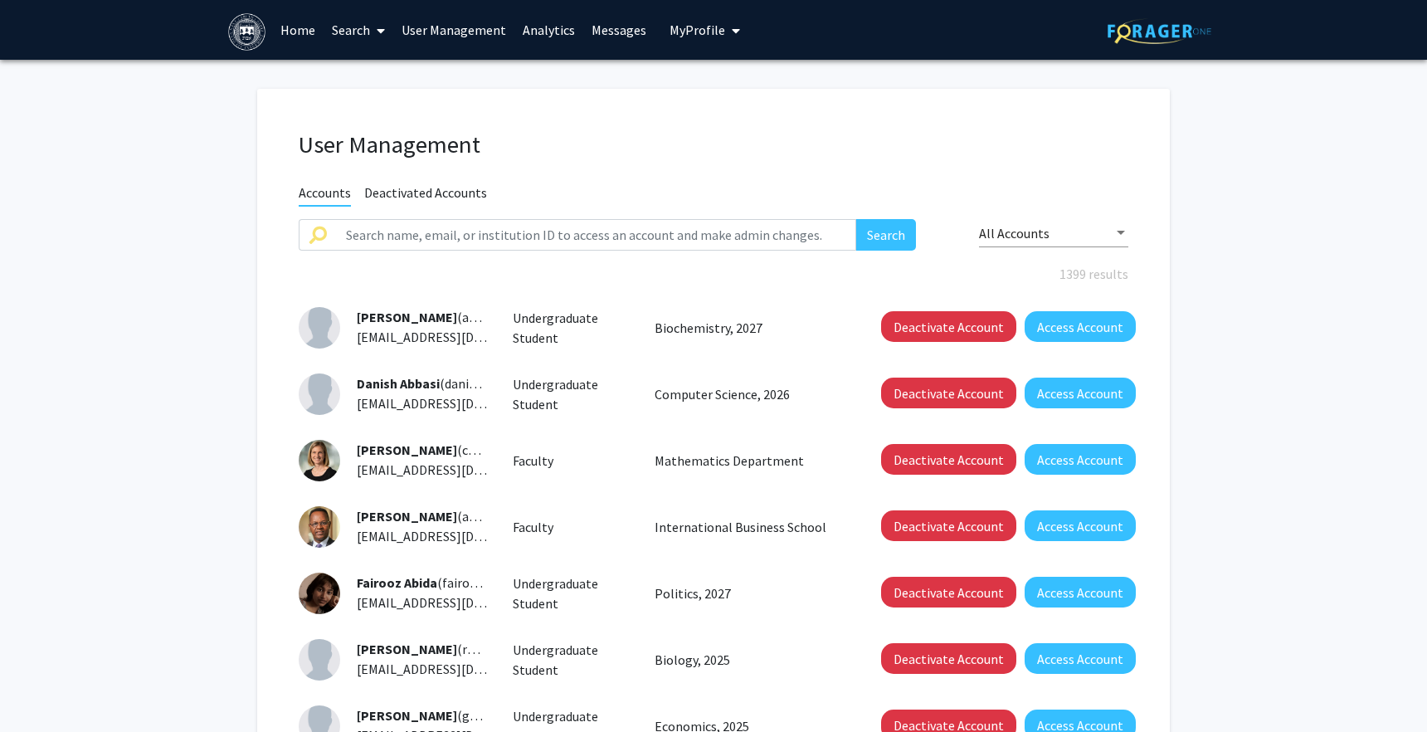
click at [548, 24] on link "Analytics" at bounding box center [549, 30] width 69 height 58
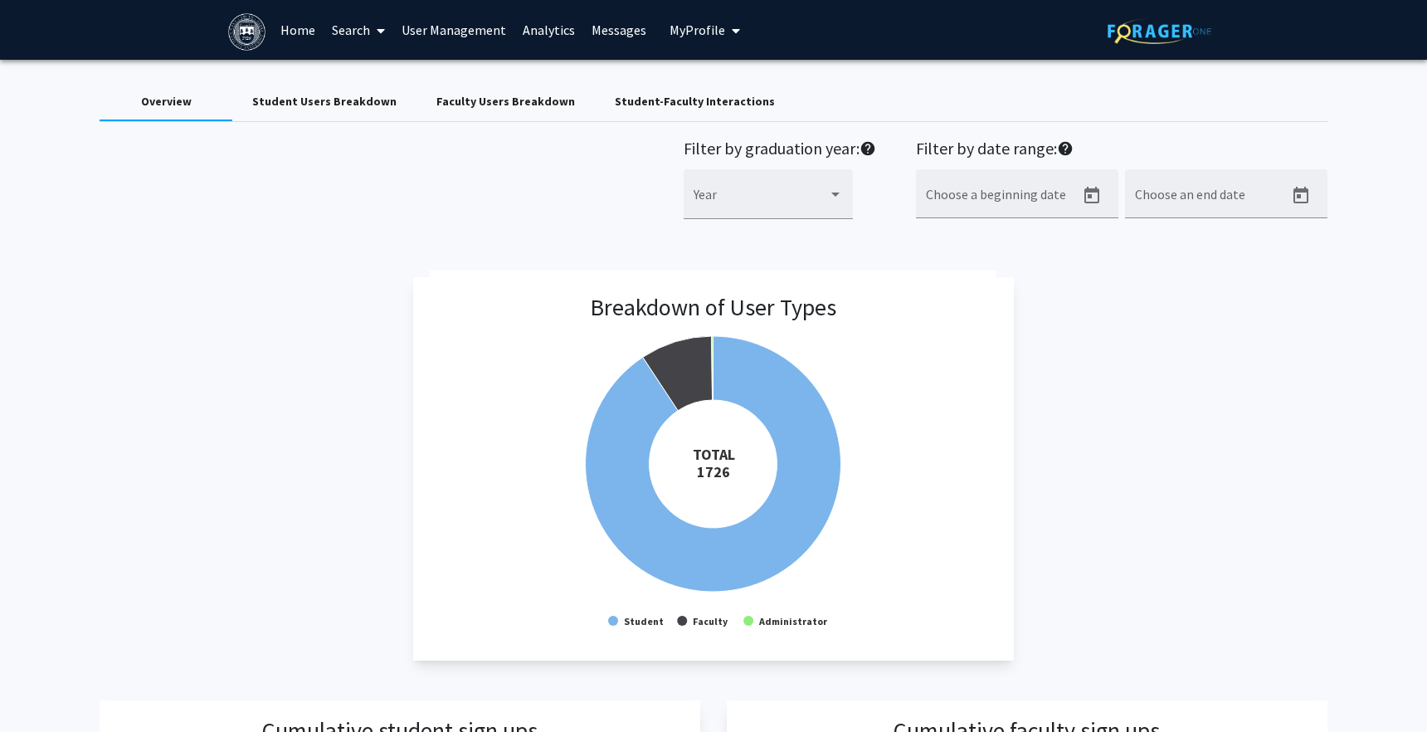
click at [331, 98] on div "Student Users Breakdown" at bounding box center [324, 101] width 144 height 17
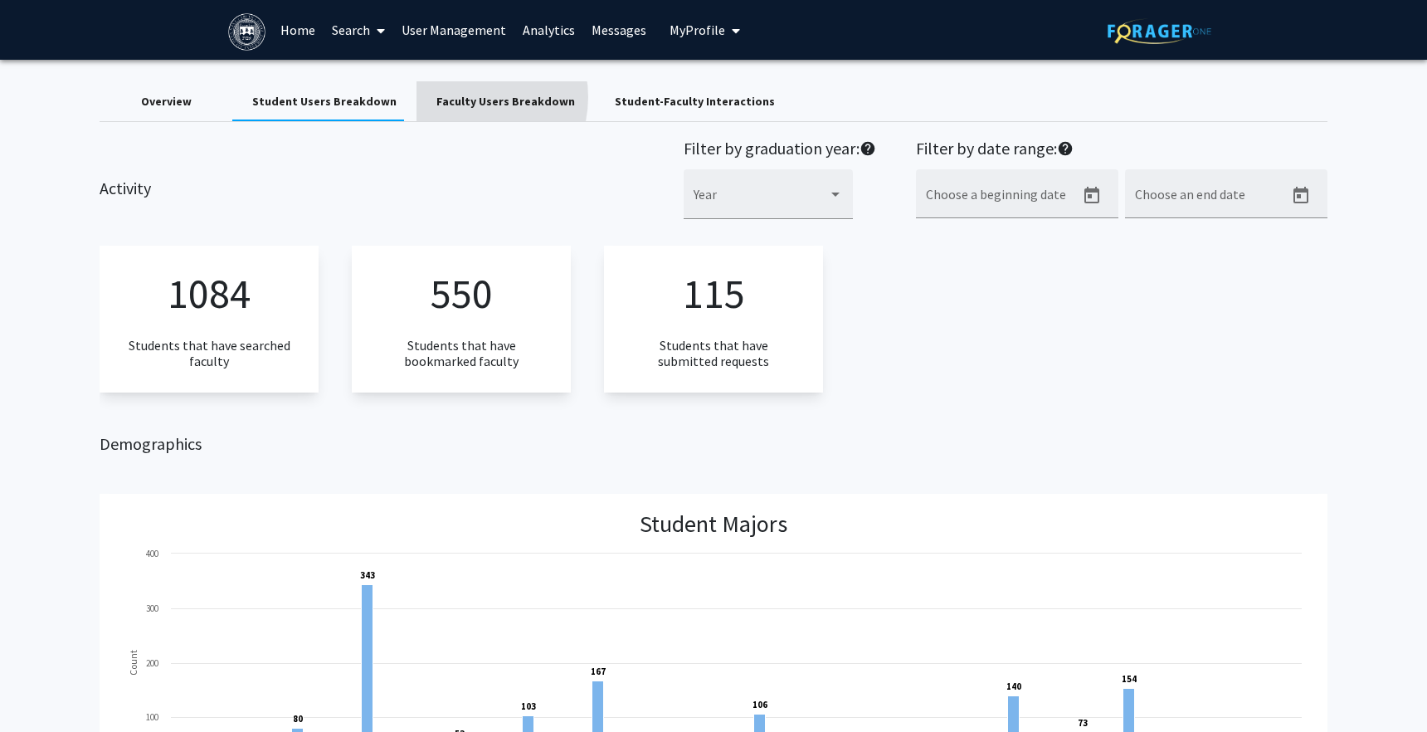
click at [456, 97] on div "Faculty Users Breakdown" at bounding box center [506, 101] width 139 height 17
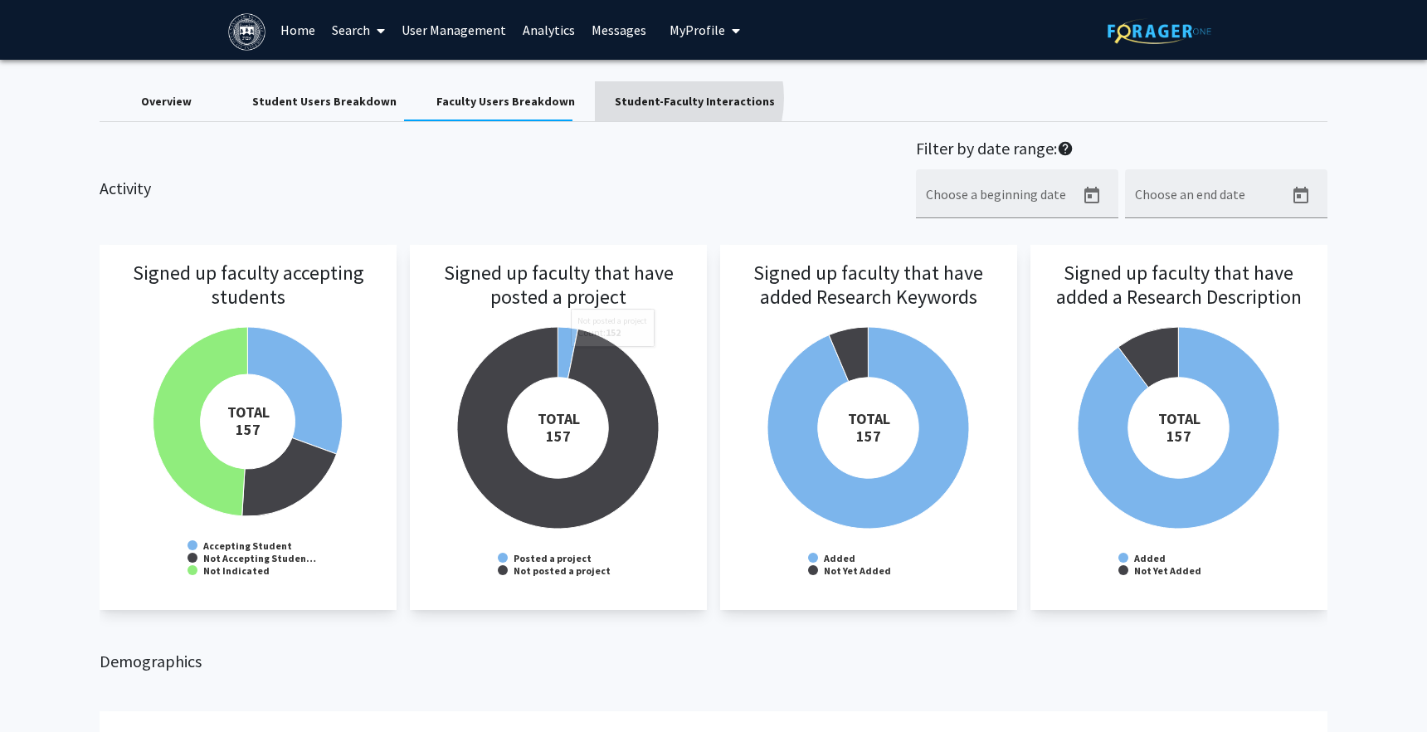
click at [643, 98] on div "Student-Faculty Interactions" at bounding box center [695, 101] width 160 height 17
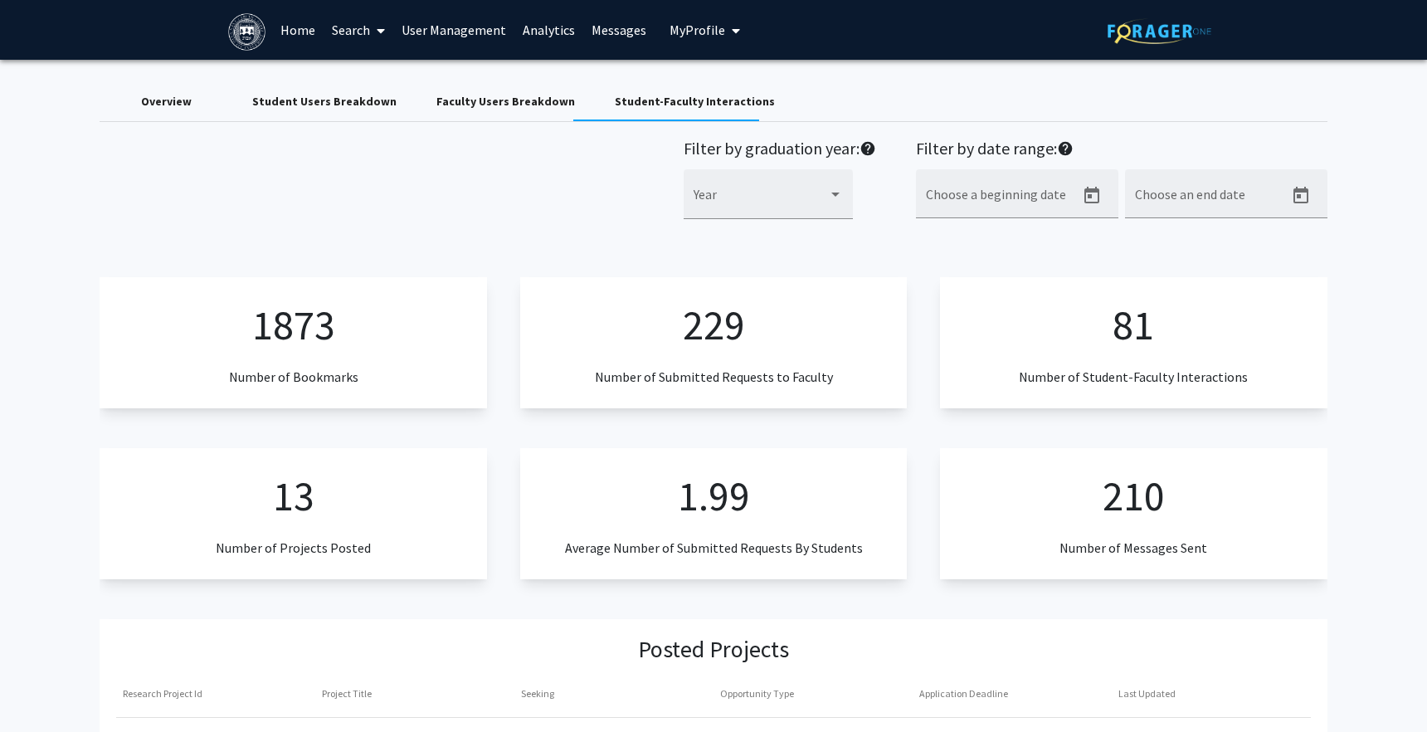
click at [357, 31] on link "Search" at bounding box center [359, 30] width 70 height 58
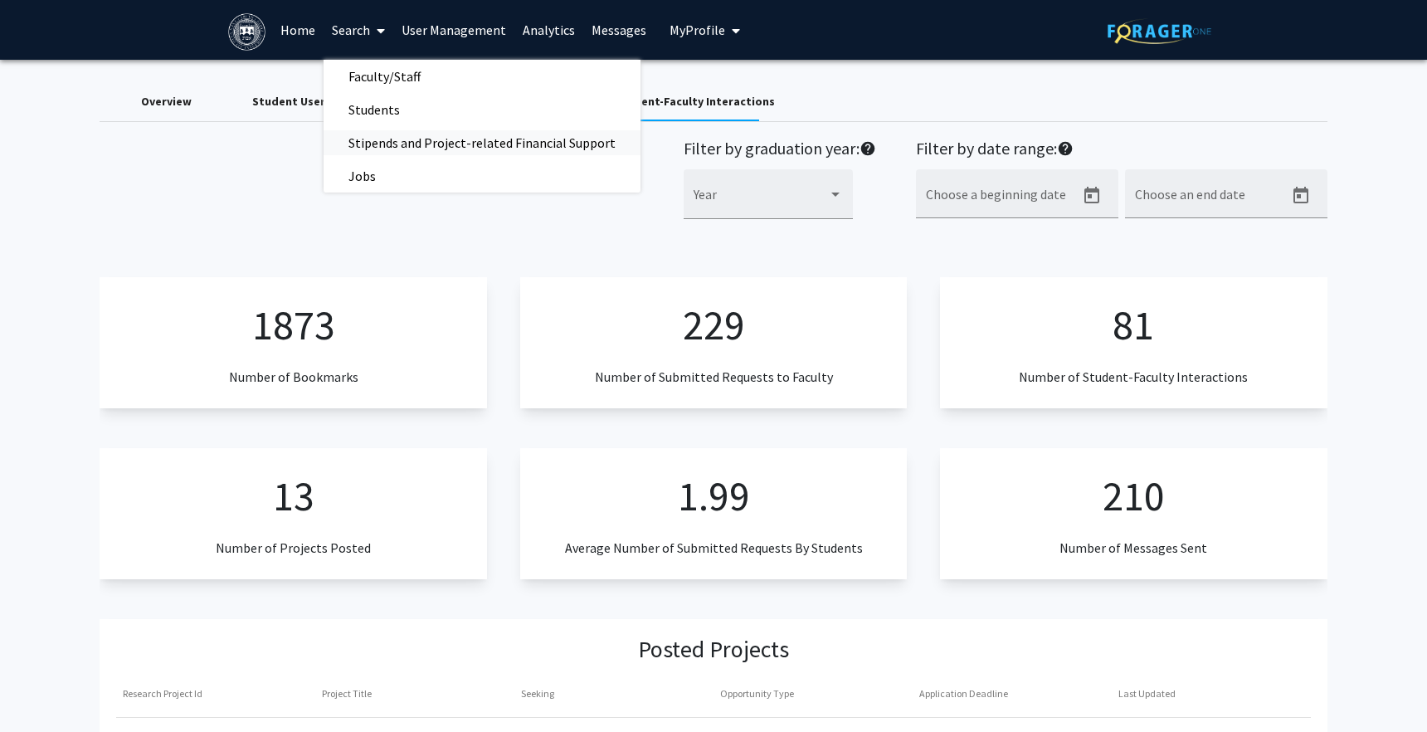
click at [375, 139] on span "Stipends and Project-related Financial Support" at bounding box center [482, 142] width 317 height 33
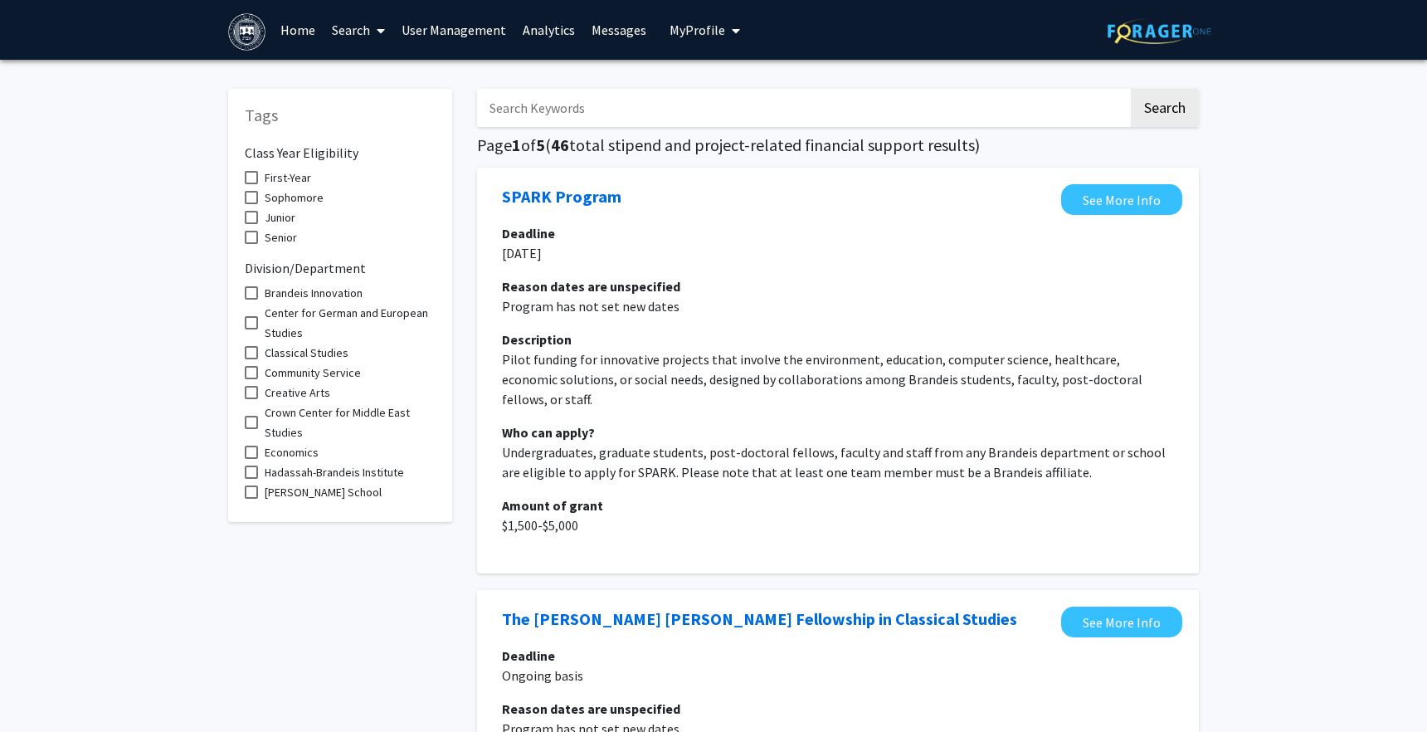
click at [354, 31] on link "Search" at bounding box center [359, 30] width 70 height 58
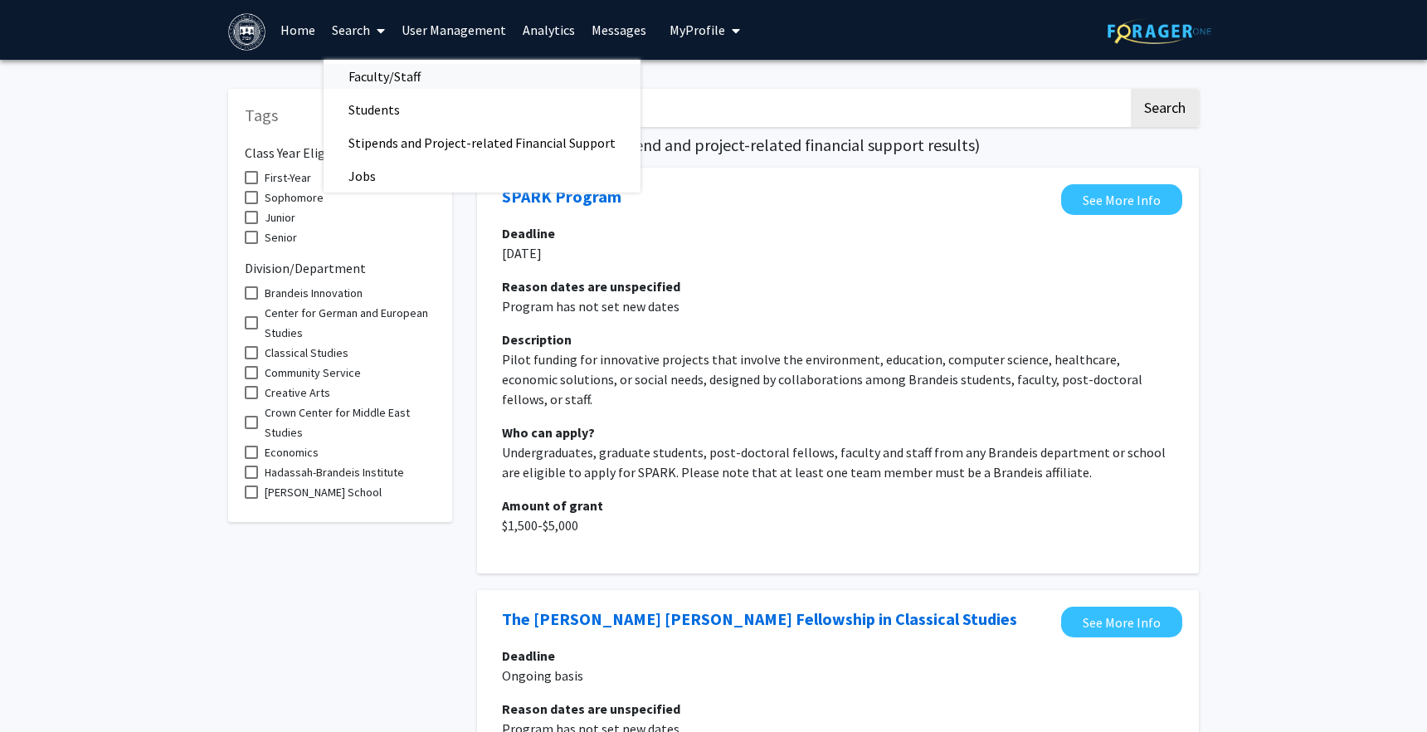
click at [357, 72] on span "Faculty/Staff" at bounding box center [385, 76] width 122 height 33
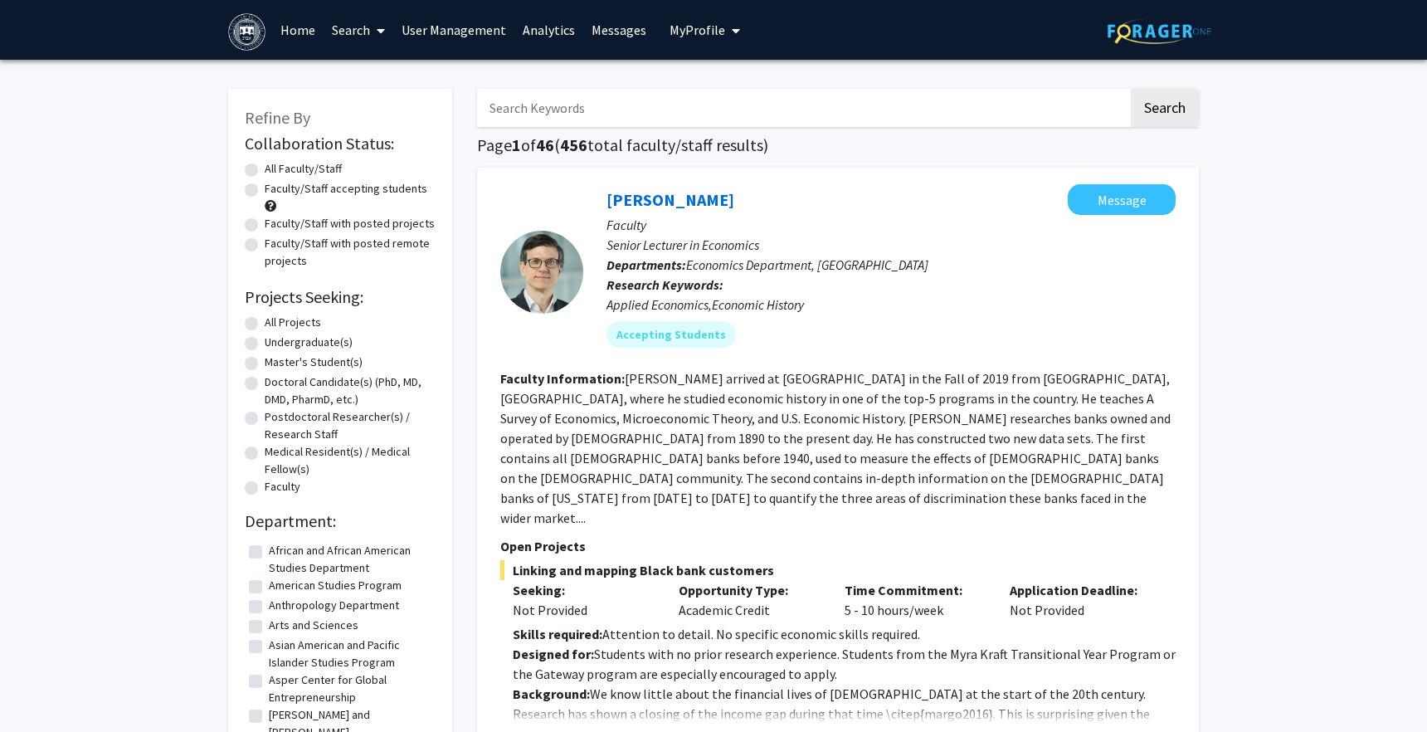
click at [385, 231] on label "Faculty/Staff with posted projects" at bounding box center [350, 223] width 170 height 17
click at [276, 226] on input "Faculty/Staff with posted projects" at bounding box center [270, 220] width 11 height 11
radio input "true"
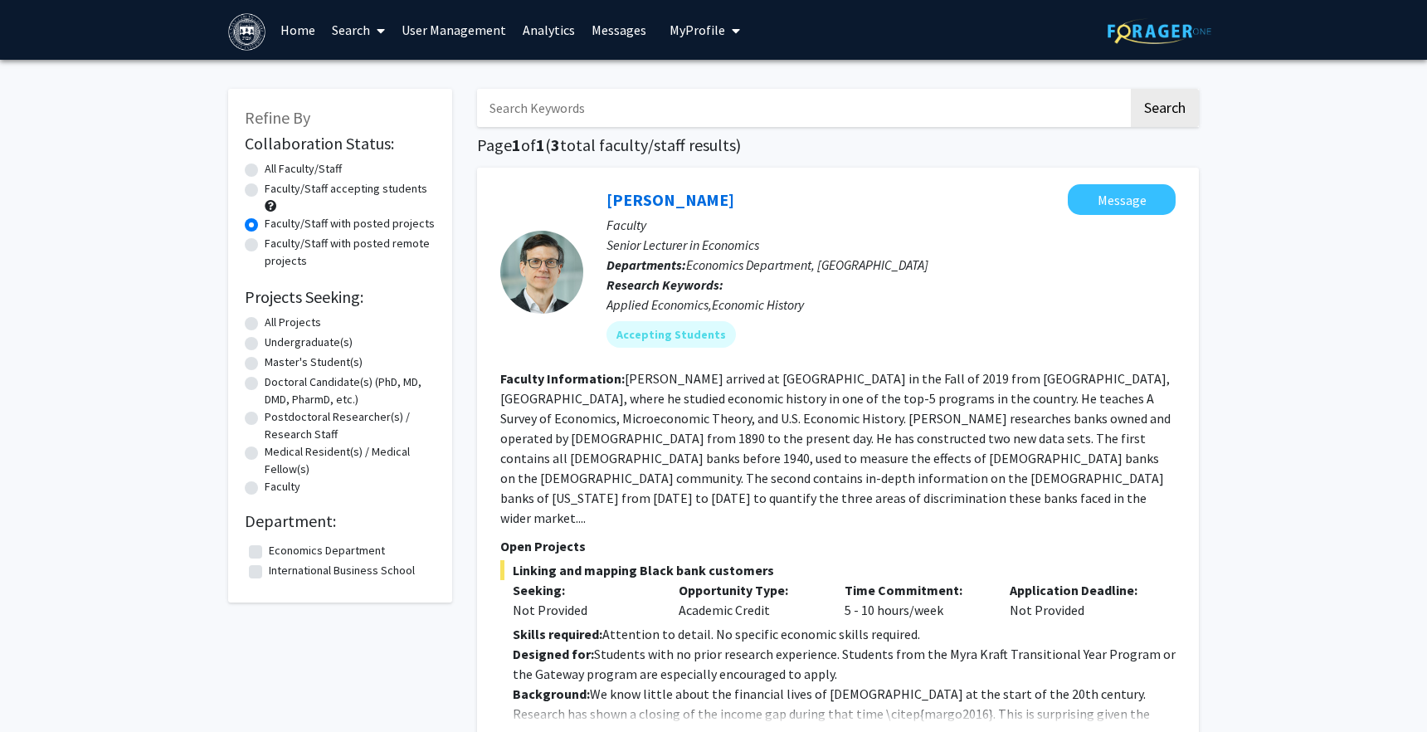
click at [548, 27] on link "Analytics" at bounding box center [549, 30] width 69 height 58
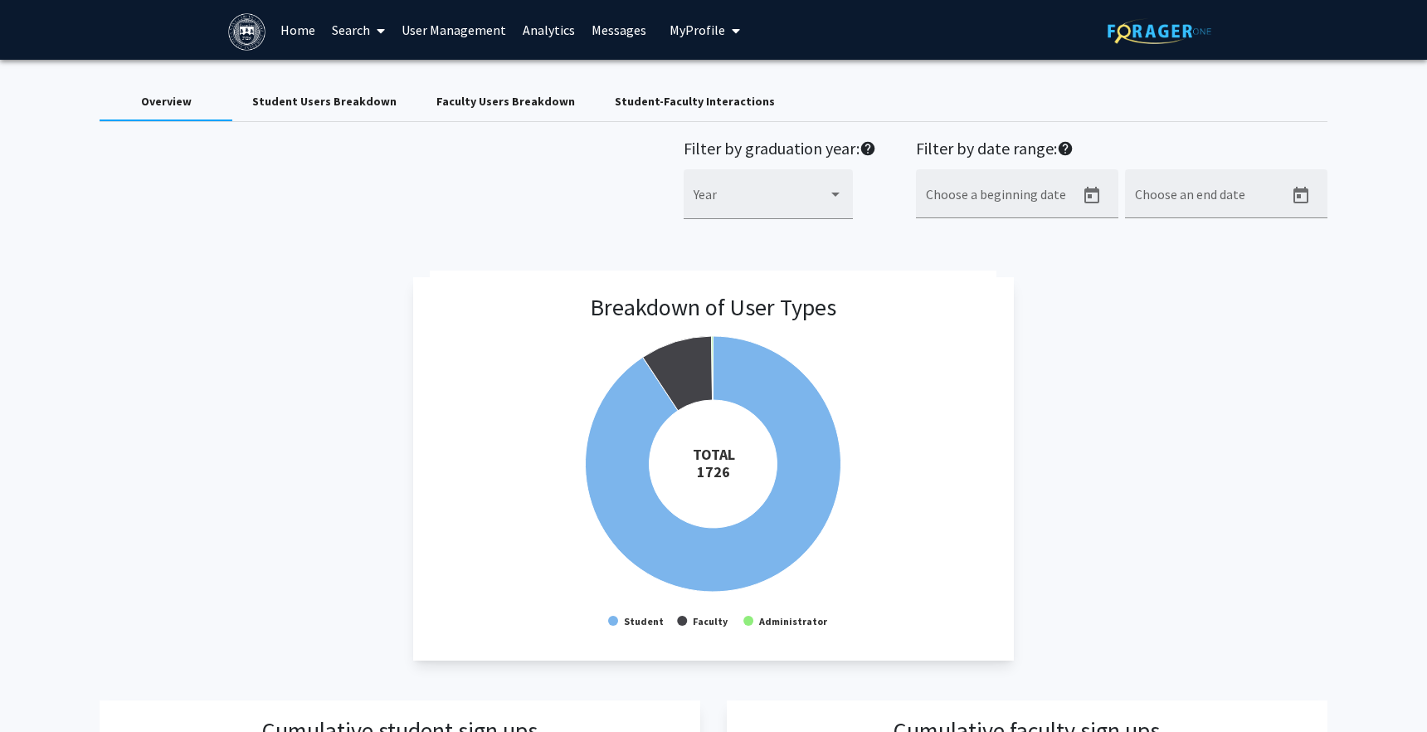
click at [348, 105] on div "Student Users Breakdown" at bounding box center [324, 101] width 144 height 17
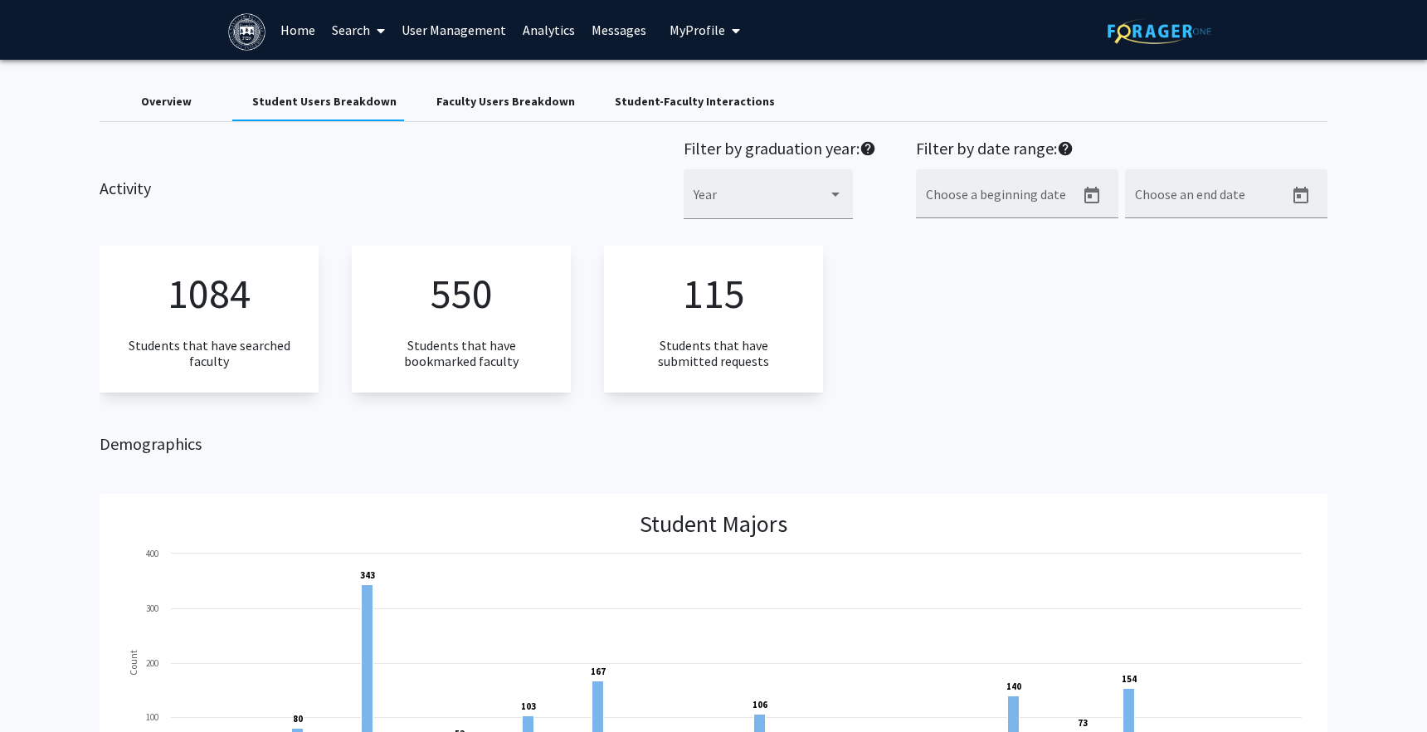
click at [658, 111] on div "Student-Faculty Interactions" at bounding box center [695, 101] width 200 height 40
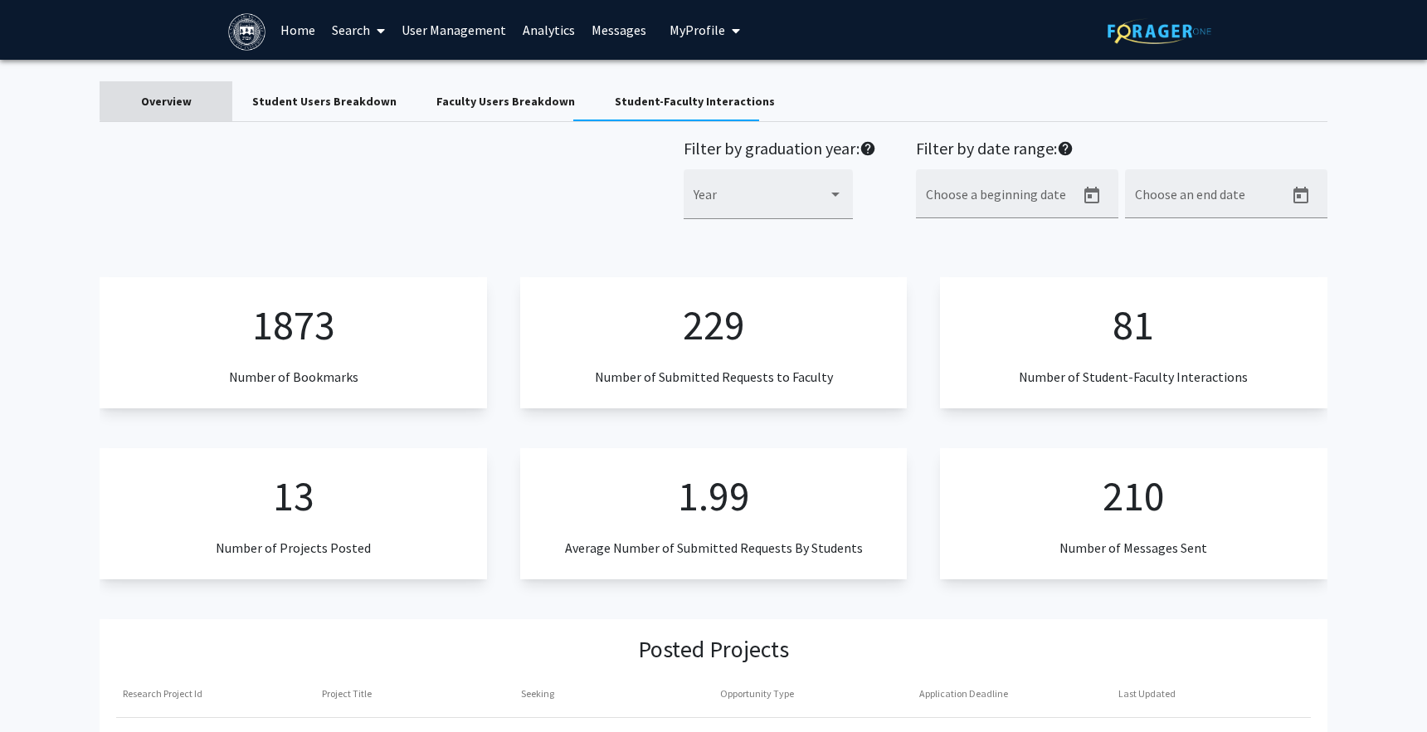
click at [182, 96] on div "Overview" at bounding box center [166, 101] width 51 height 17
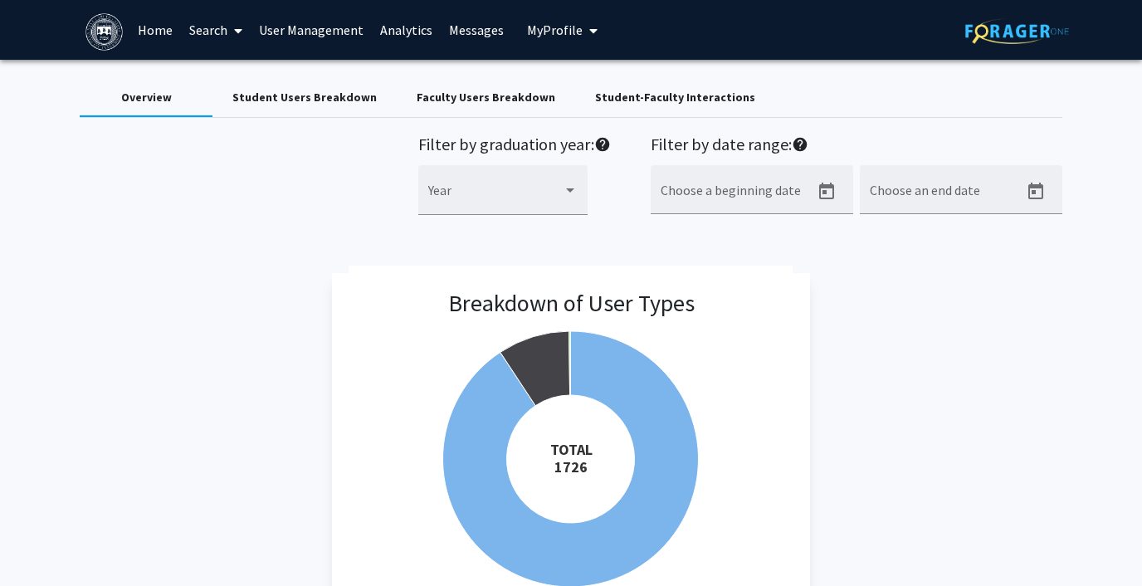
click at [554, 28] on span "My Profile" at bounding box center [555, 30] width 56 height 17
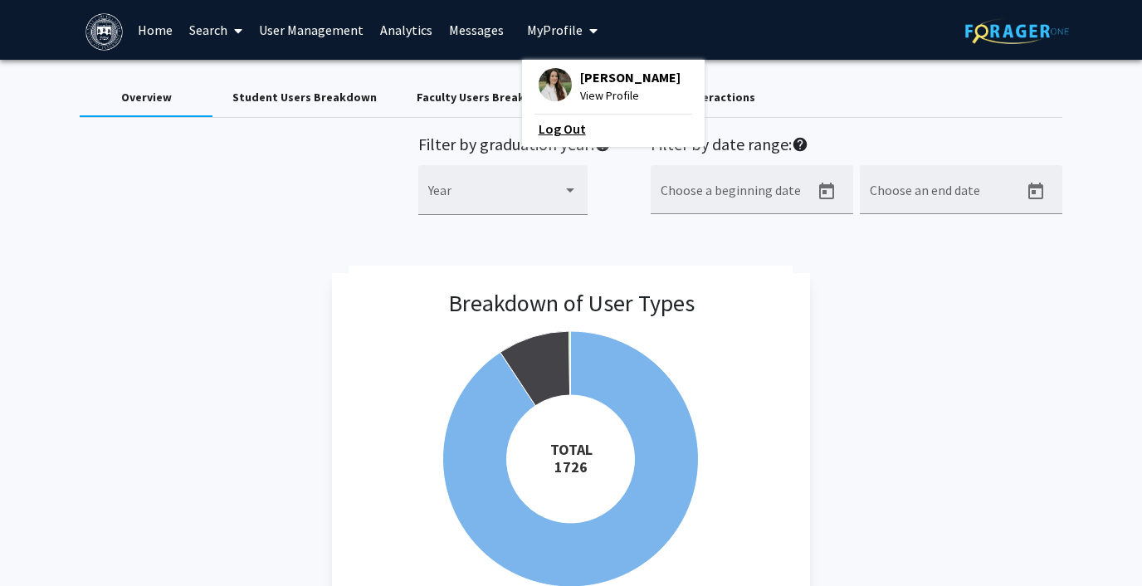
click at [544, 127] on link "Log Out" at bounding box center [613, 129] width 149 height 20
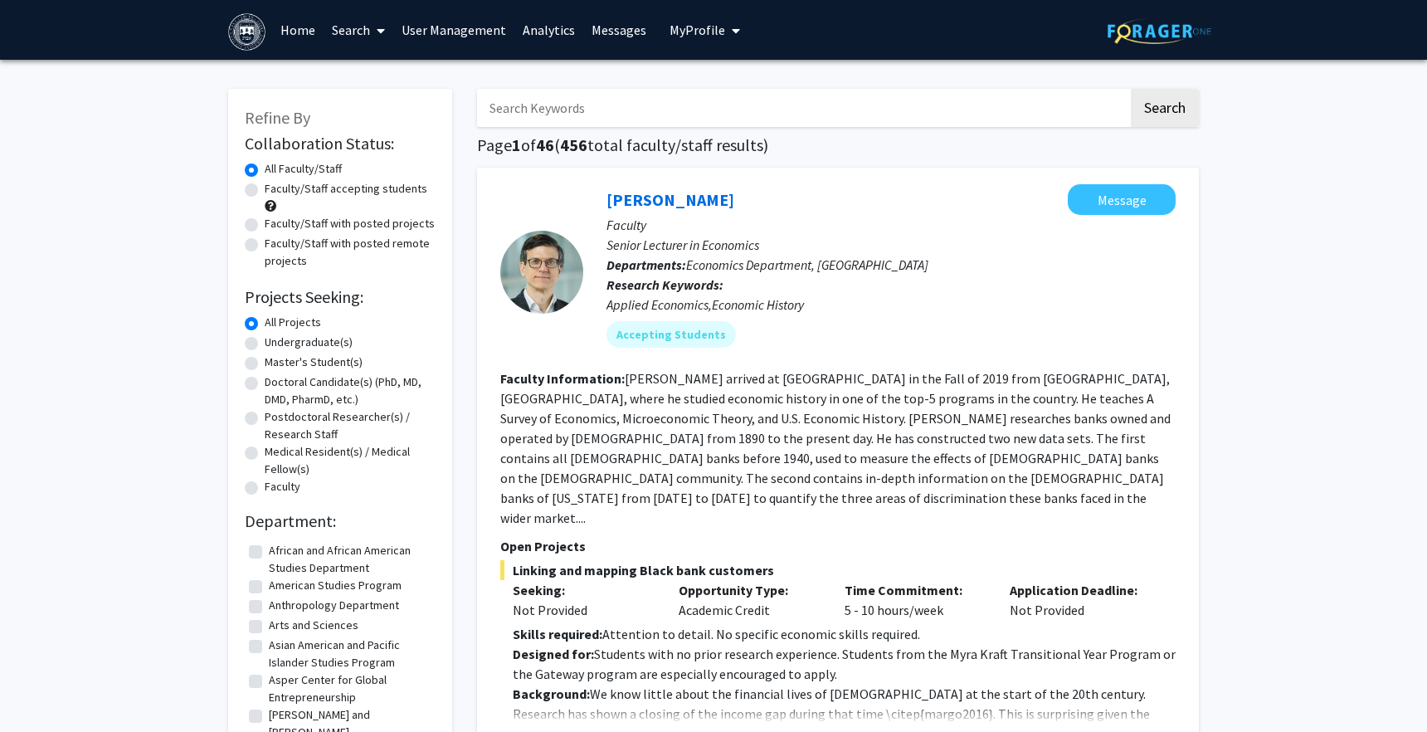
click at [699, 24] on span "My Profile" at bounding box center [698, 30] width 56 height 17
click at [695, 125] on link "Log Out" at bounding box center [755, 129] width 149 height 20
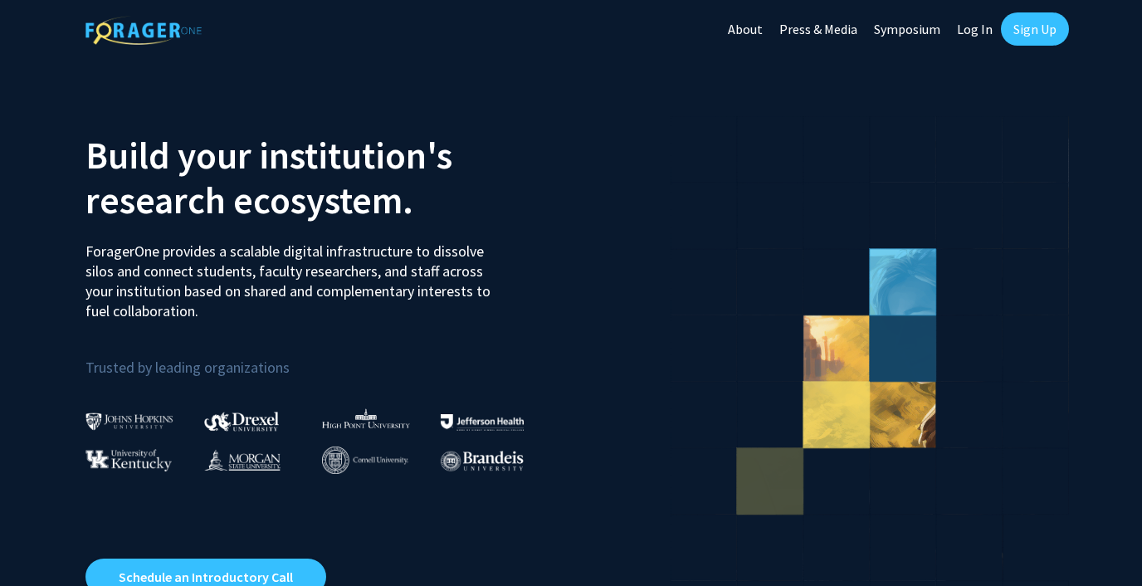
click at [983, 32] on link "Log In" at bounding box center [975, 29] width 52 height 58
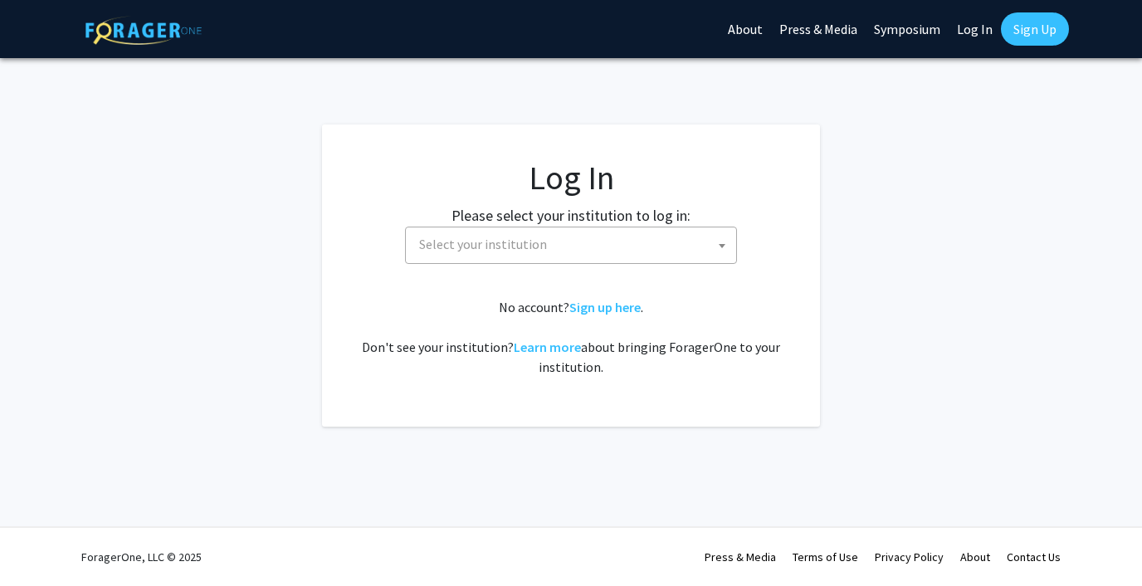
click at [585, 248] on span "Select your institution" at bounding box center [574, 244] width 324 height 34
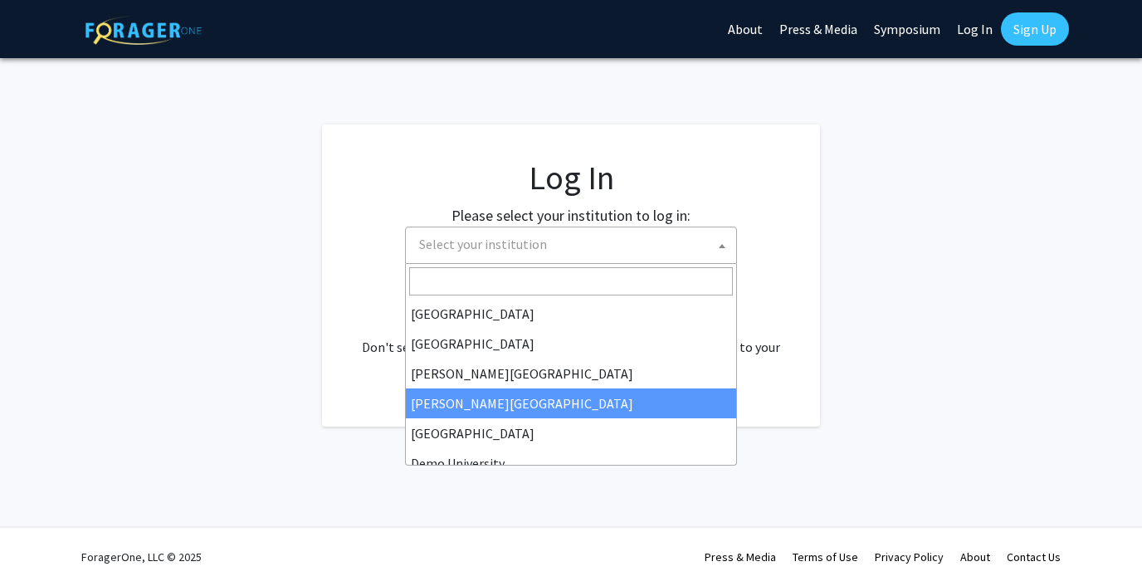
scroll to position [22, 0]
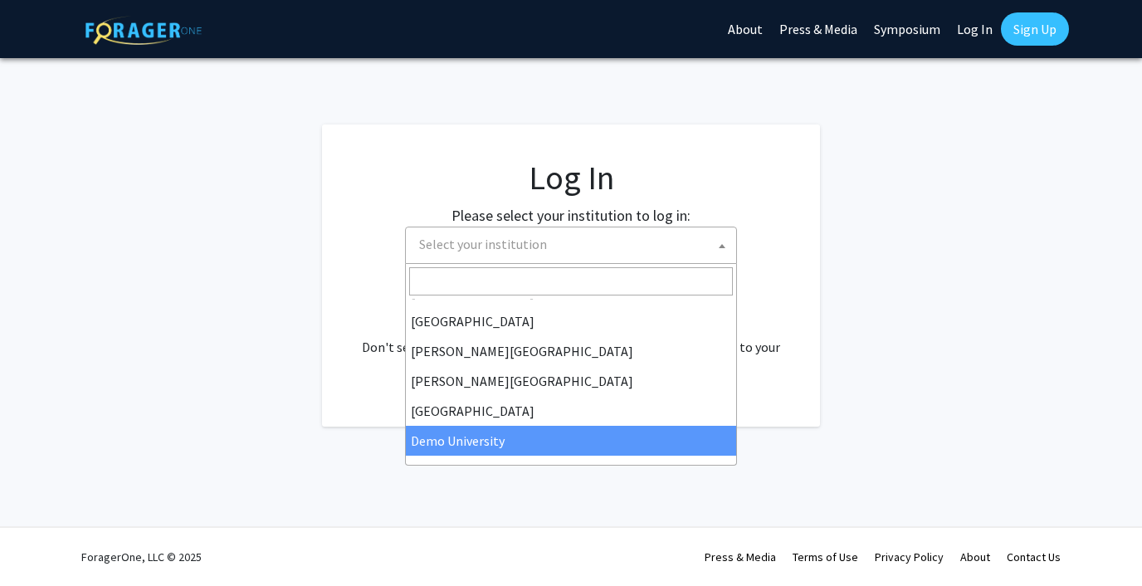
select select "8"
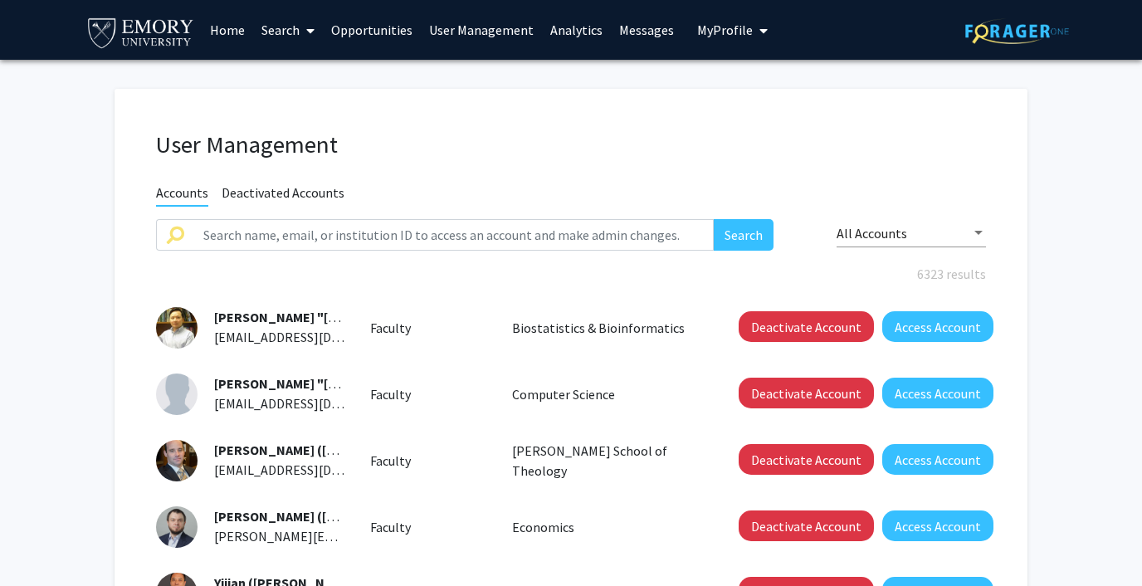
click at [578, 18] on link "Analytics" at bounding box center [576, 30] width 69 height 58
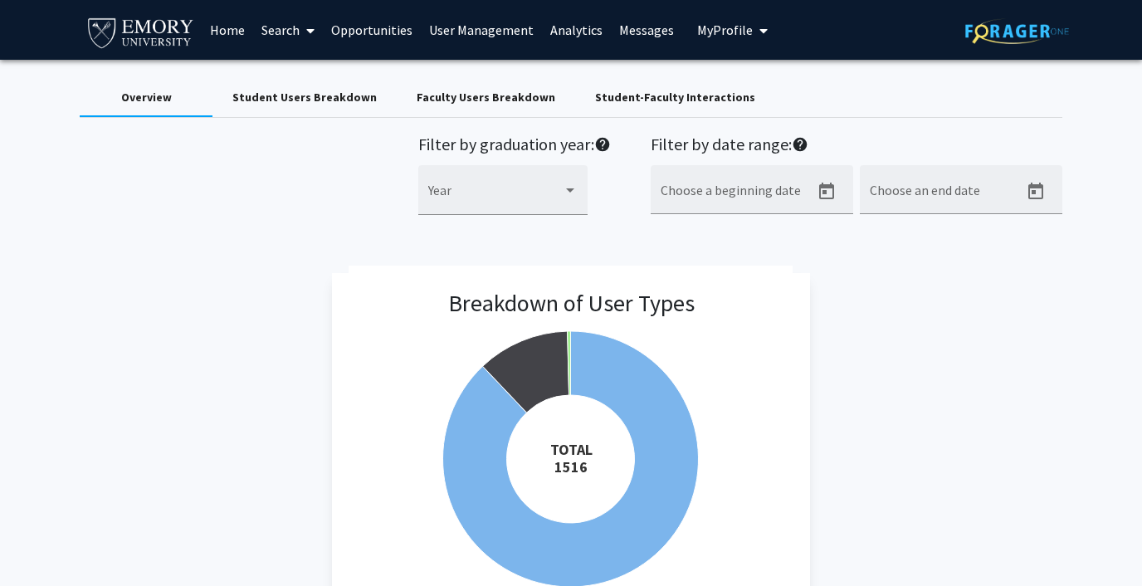
click at [631, 89] on div "Student-Faculty Interactions" at bounding box center [675, 97] width 160 height 17
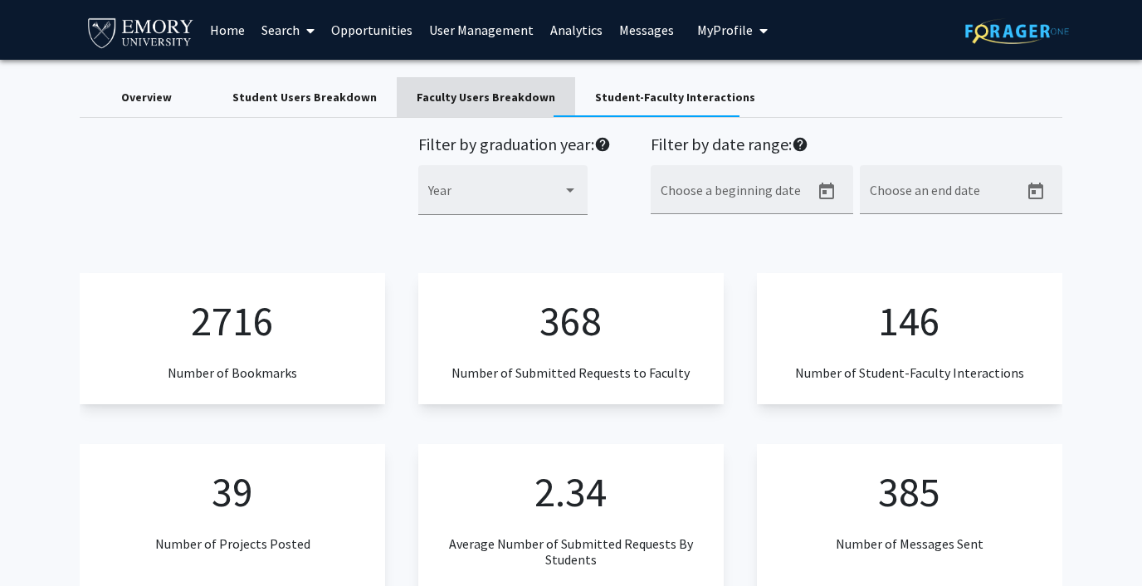
click at [481, 109] on div "Faculty Users Breakdown" at bounding box center [486, 97] width 178 height 40
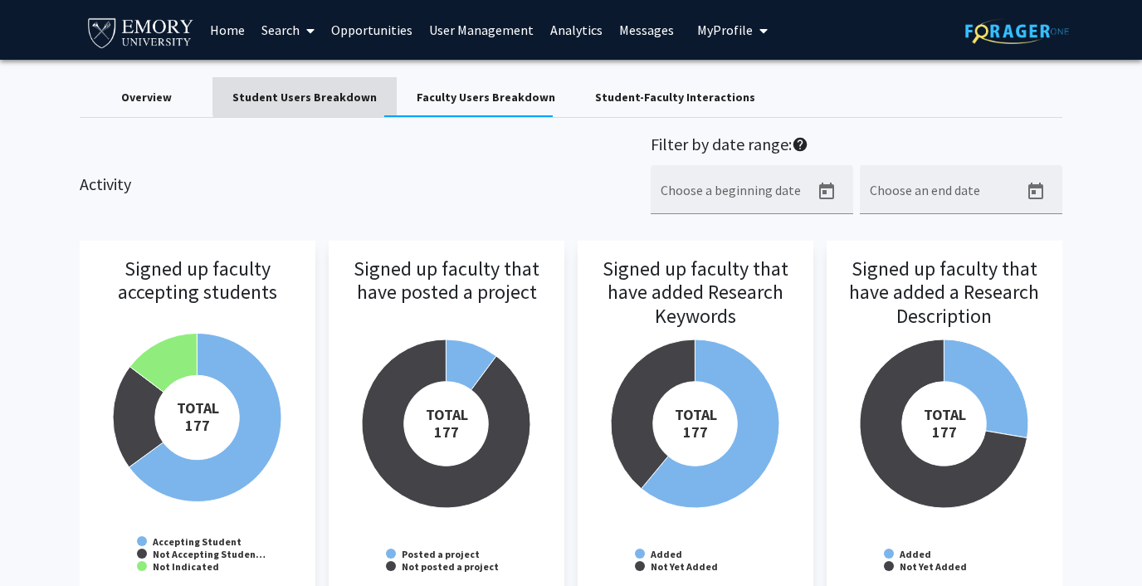
click at [320, 91] on div "Student Users Breakdown" at bounding box center [304, 97] width 144 height 17
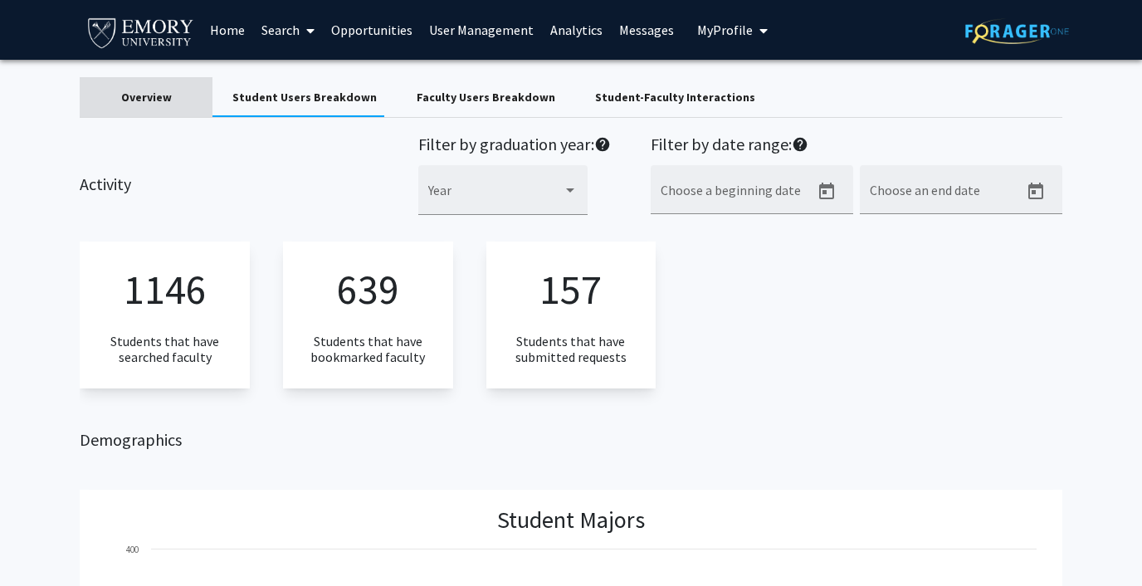
click at [154, 90] on div "Overview" at bounding box center [146, 97] width 51 height 17
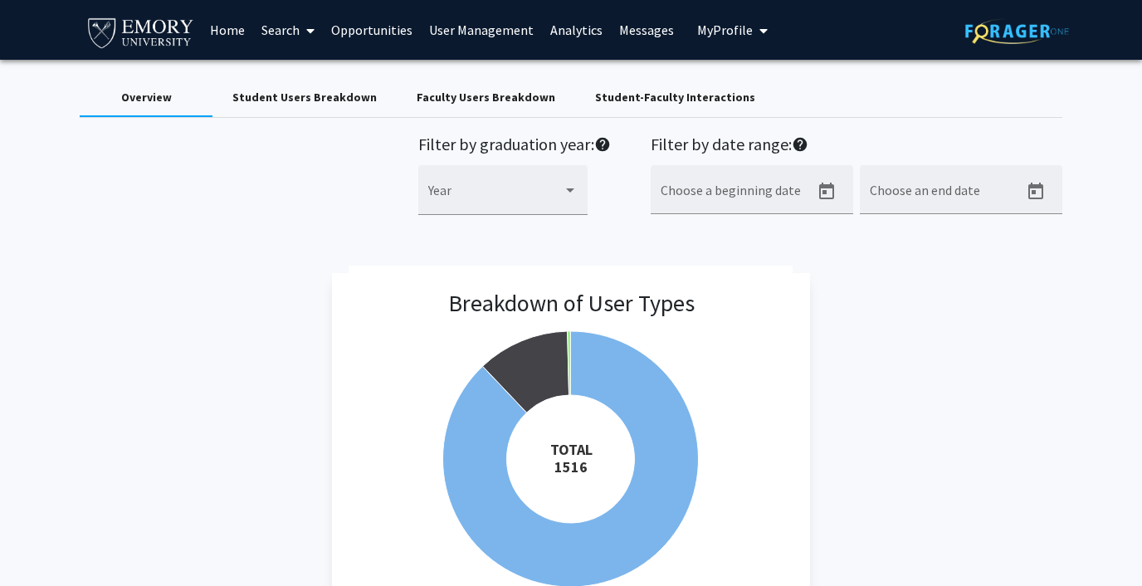
click at [614, 101] on div "Student-Faculty Interactions" at bounding box center [675, 97] width 160 height 17
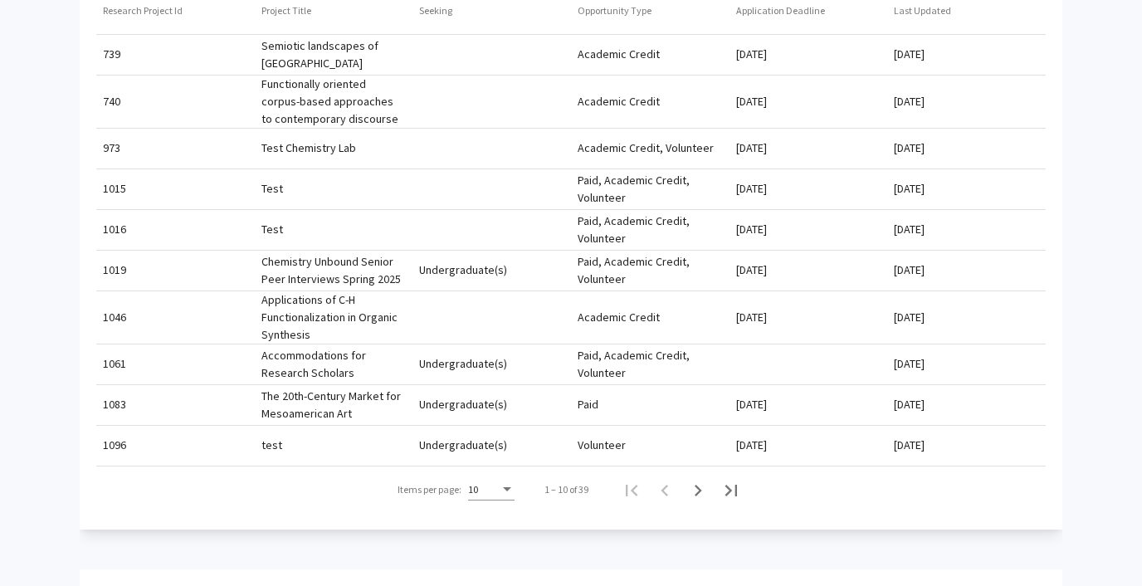
scroll to position [724, 0]
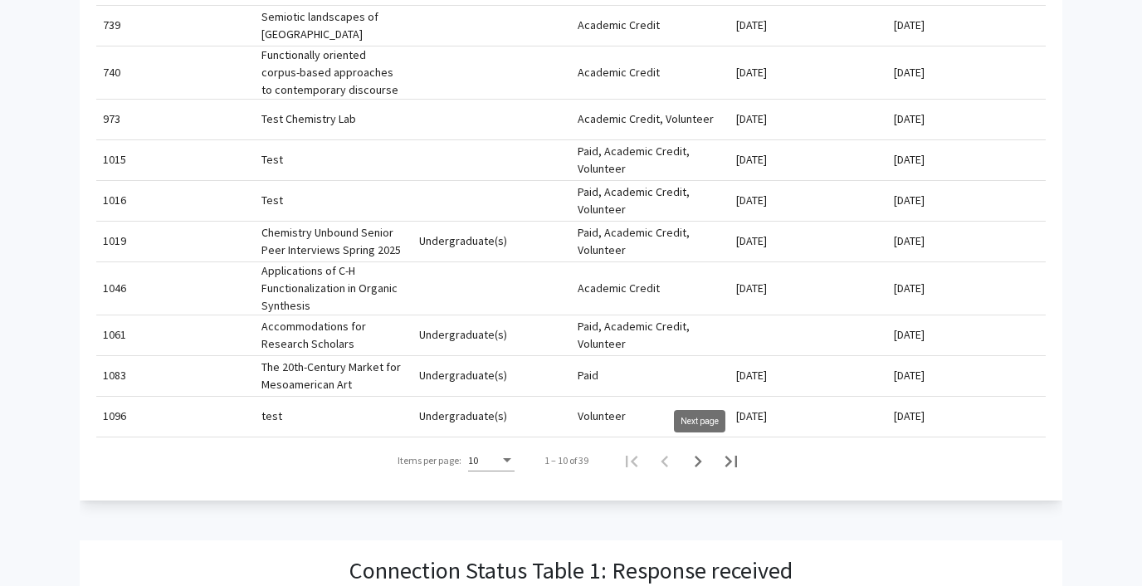
click at [699, 464] on icon "Next page" at bounding box center [698, 462] width 7 height 12
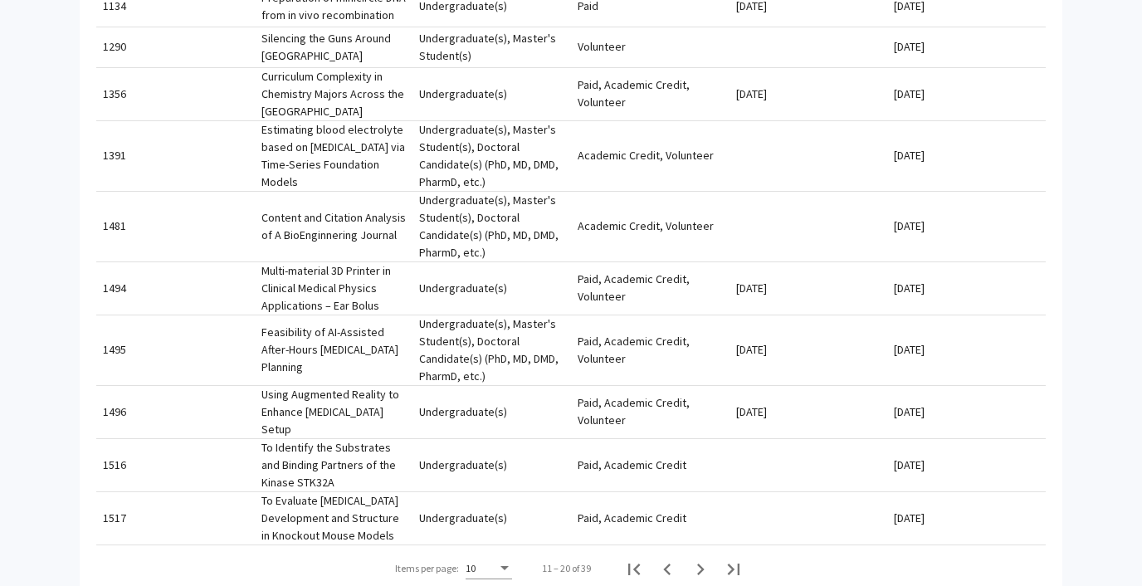
scroll to position [744, 0]
click at [704, 559] on icon "Next page" at bounding box center [700, 568] width 23 height 23
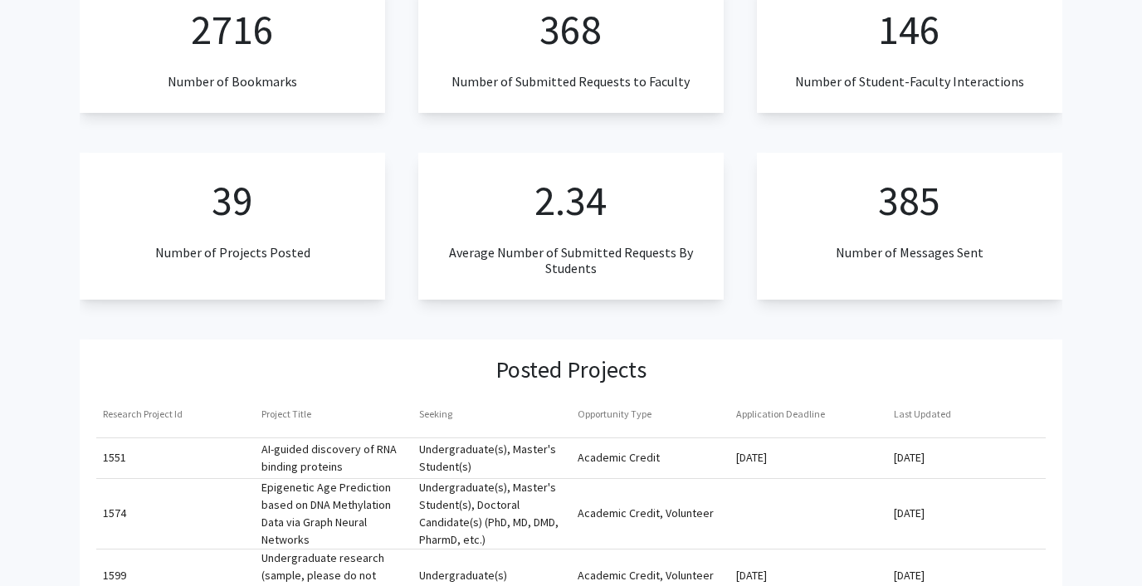
scroll to position [0, 0]
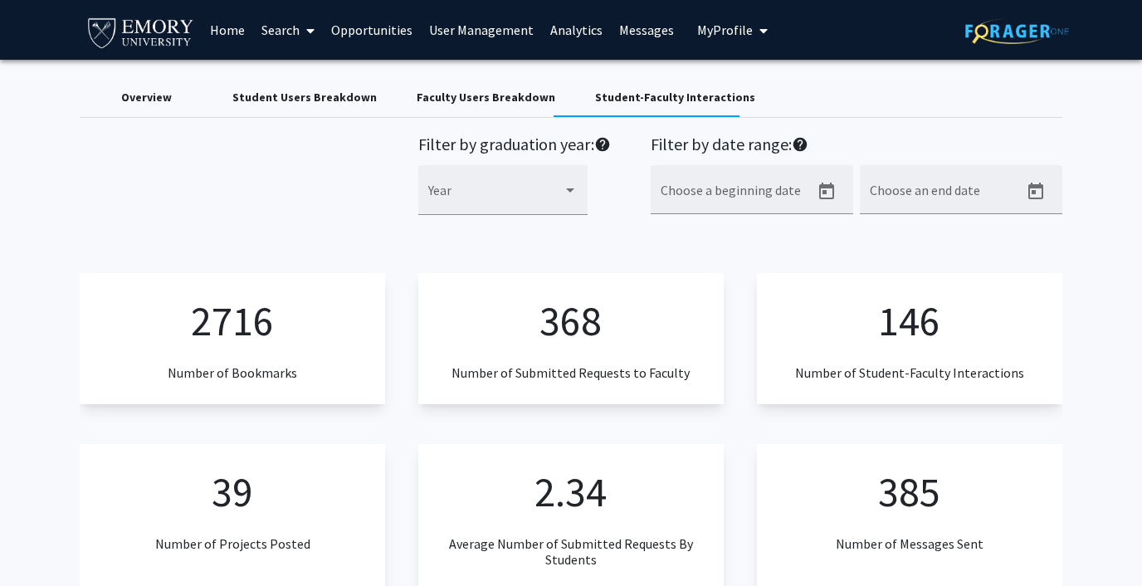
click at [144, 98] on div "Overview" at bounding box center [146, 97] width 51 height 17
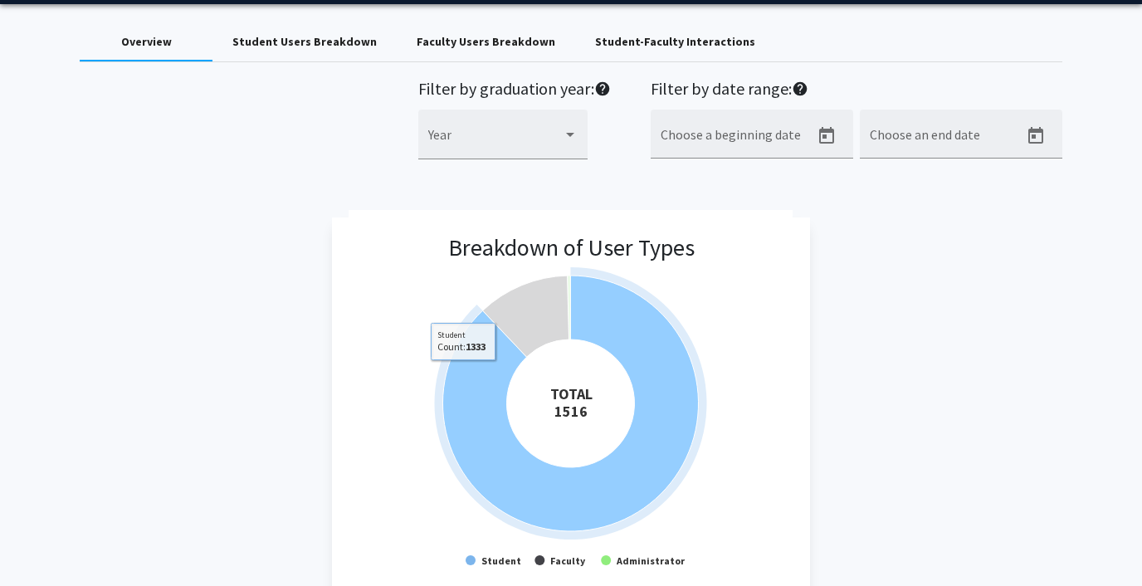
scroll to position [41, 0]
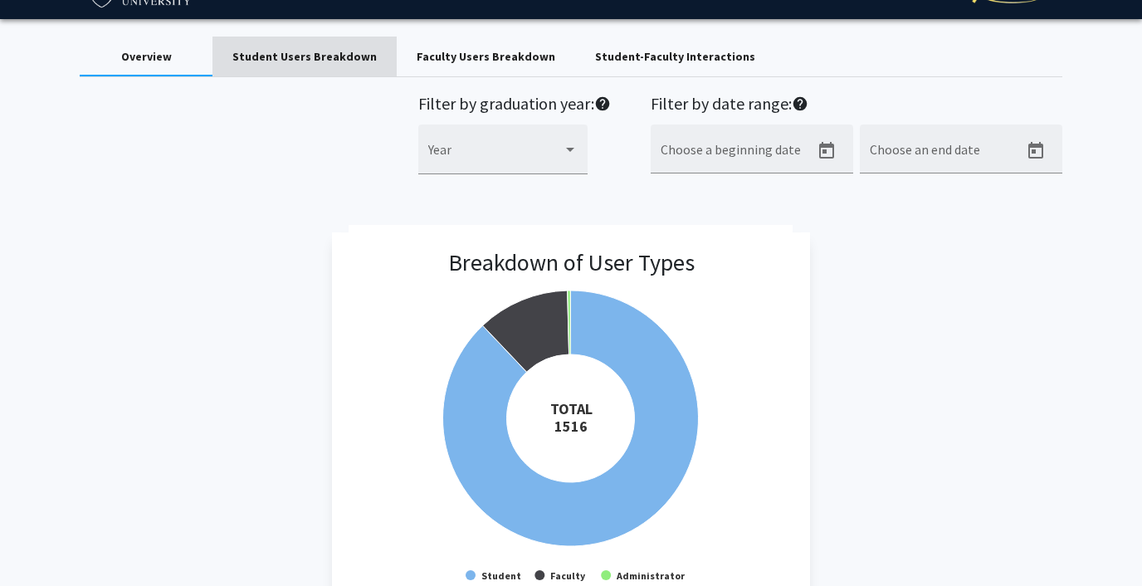
click at [326, 56] on div "Student Users Breakdown" at bounding box center [304, 56] width 144 height 17
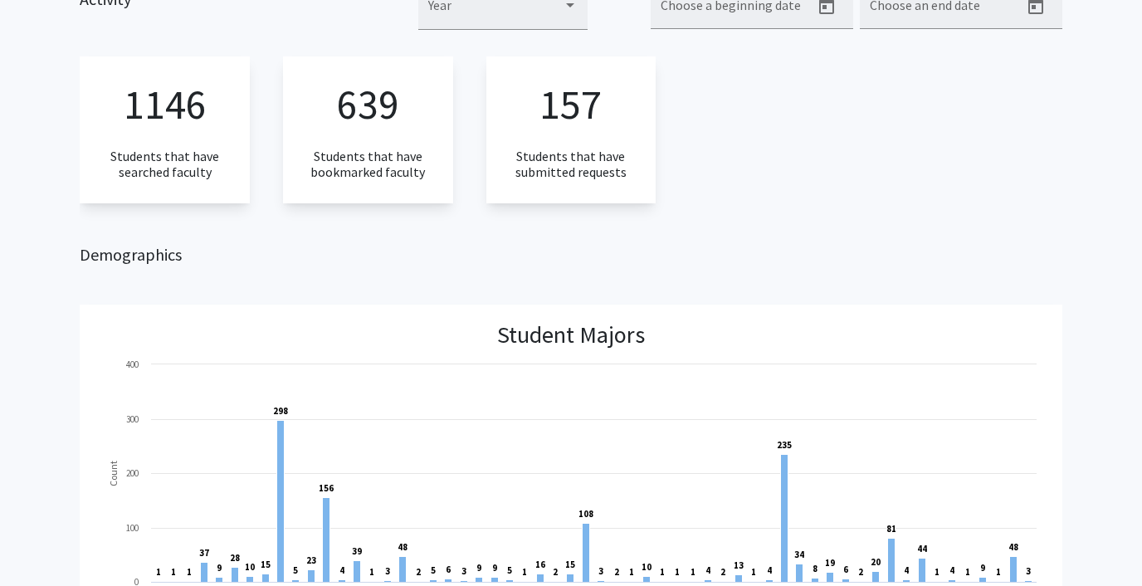
scroll to position [0, 0]
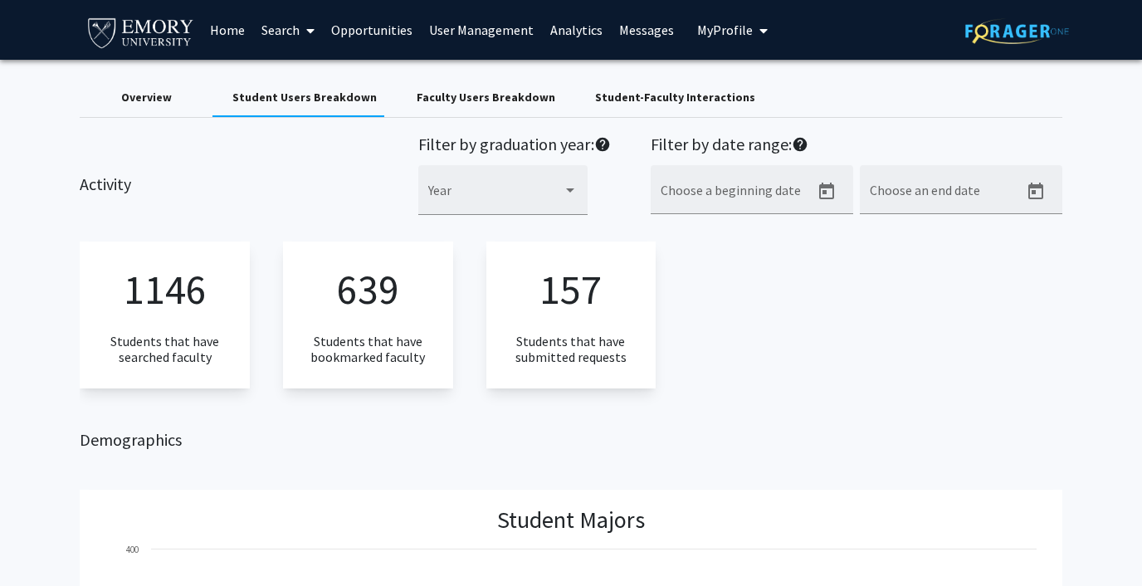
click at [443, 99] on div "Faculty Users Breakdown" at bounding box center [486, 97] width 139 height 17
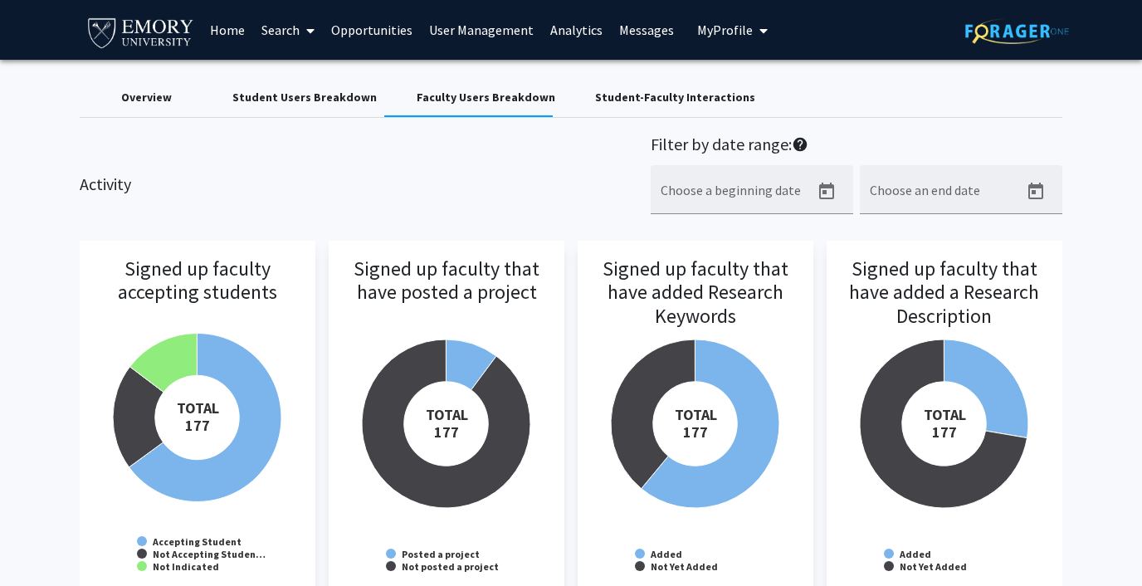
click at [620, 98] on div "Student-Faculty Interactions" at bounding box center [675, 97] width 160 height 17
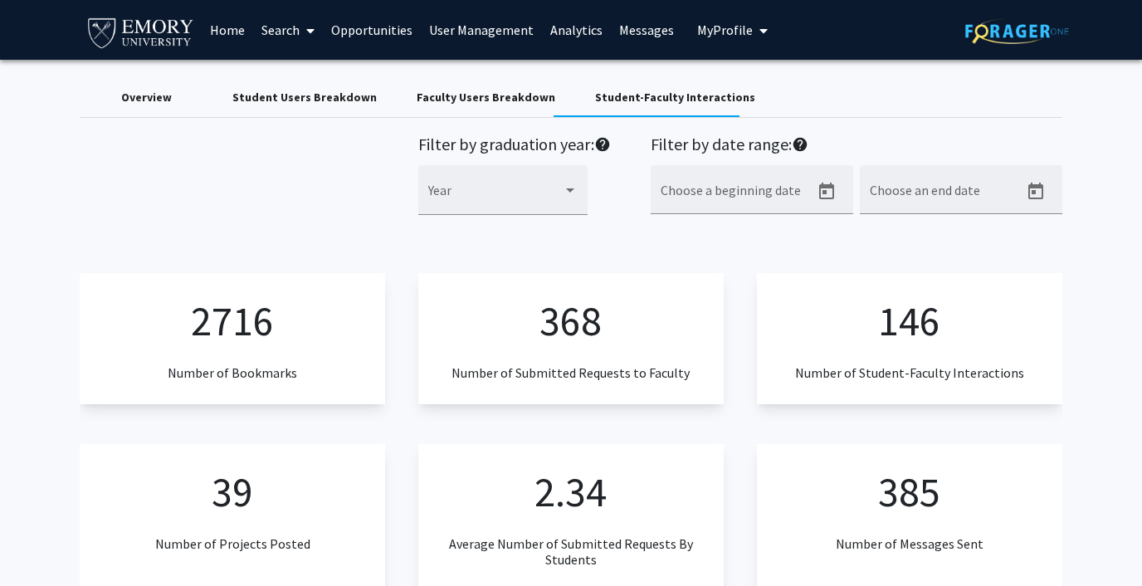
click at [157, 95] on div "Overview" at bounding box center [146, 97] width 51 height 17
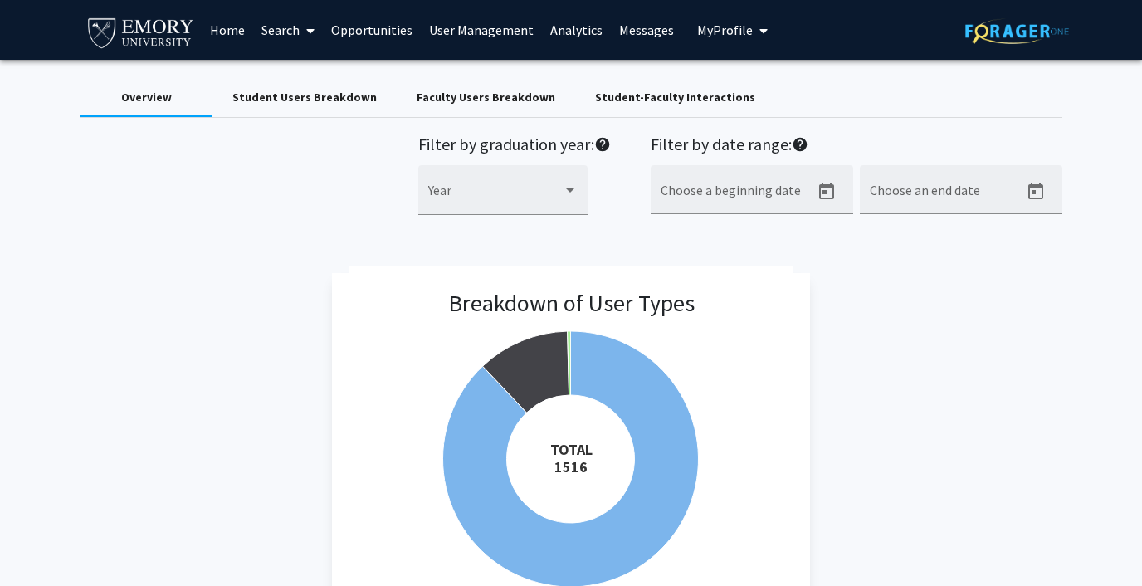
click at [708, 32] on span "My Profile" at bounding box center [725, 30] width 56 height 17
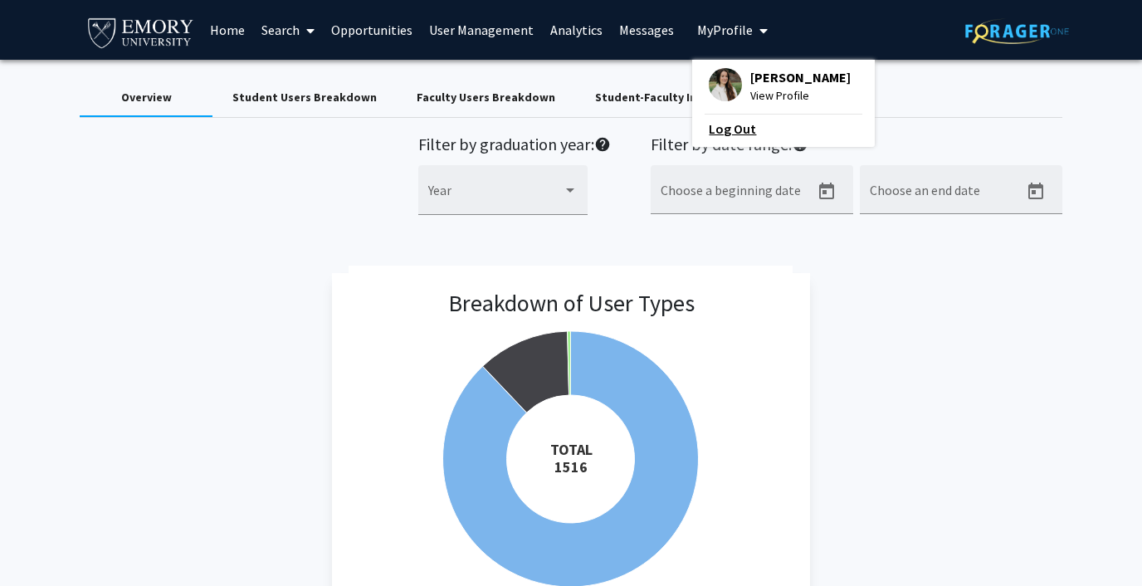
click at [709, 125] on link "Log Out" at bounding box center [783, 129] width 149 height 20
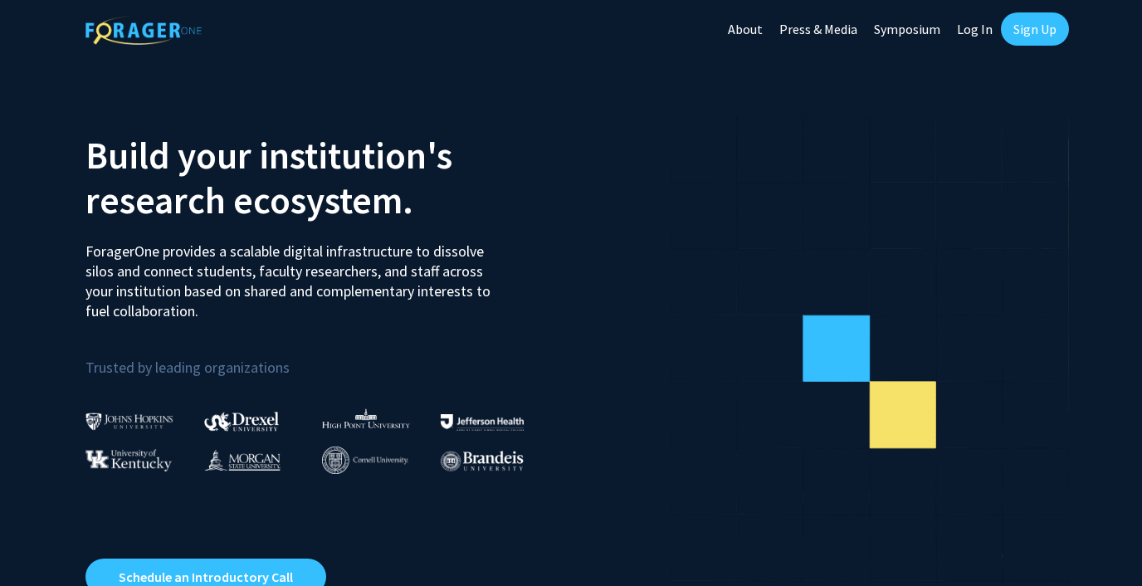
click at [966, 31] on link "Log In" at bounding box center [975, 29] width 52 height 58
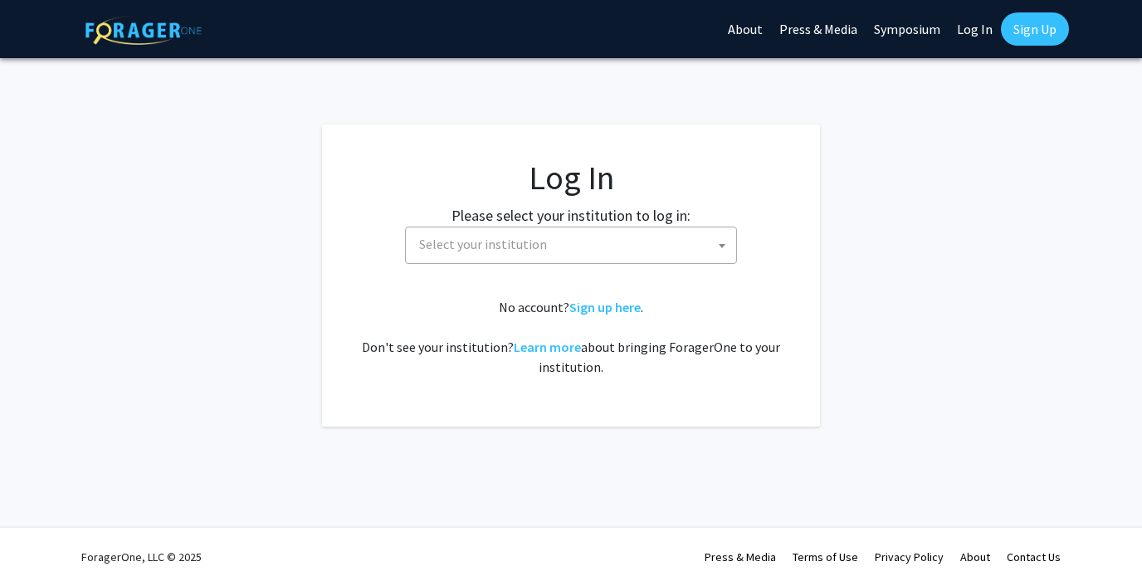
click at [572, 248] on span "Select your institution" at bounding box center [574, 244] width 324 height 34
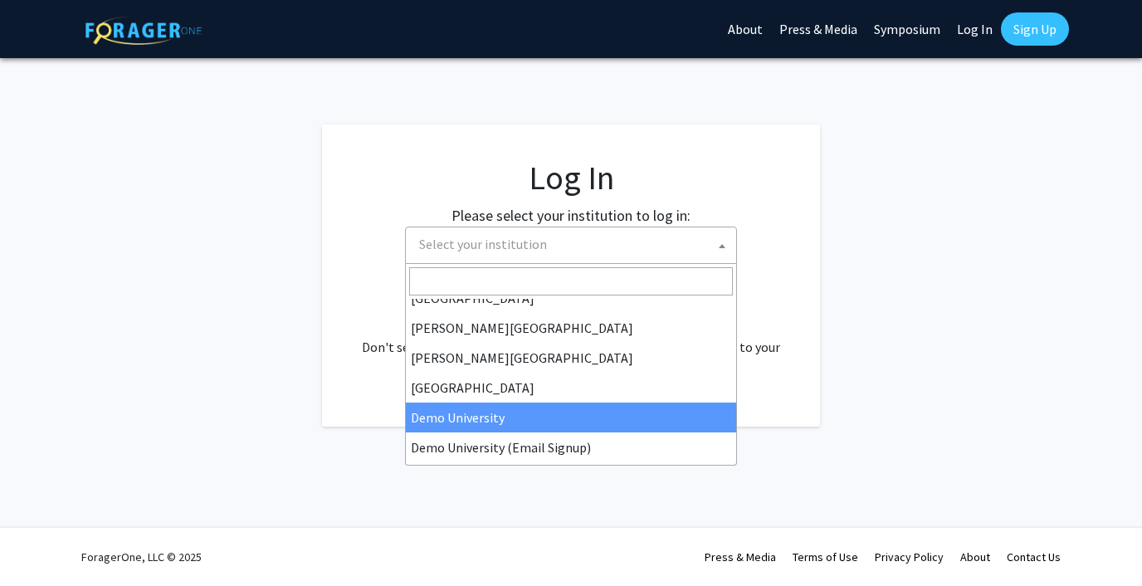
scroll to position [48, 0]
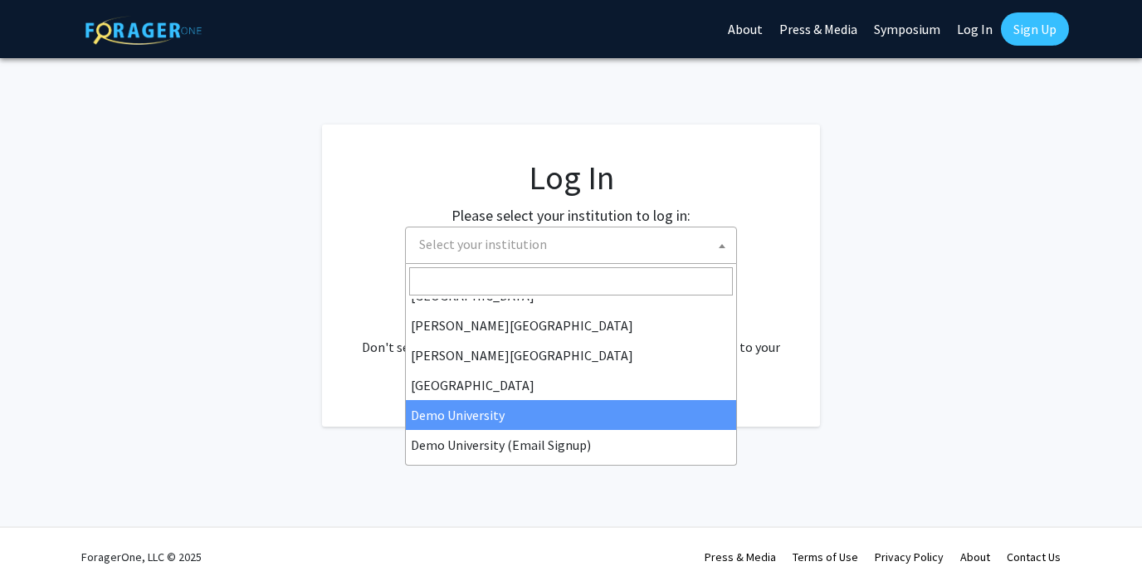
select select "8"
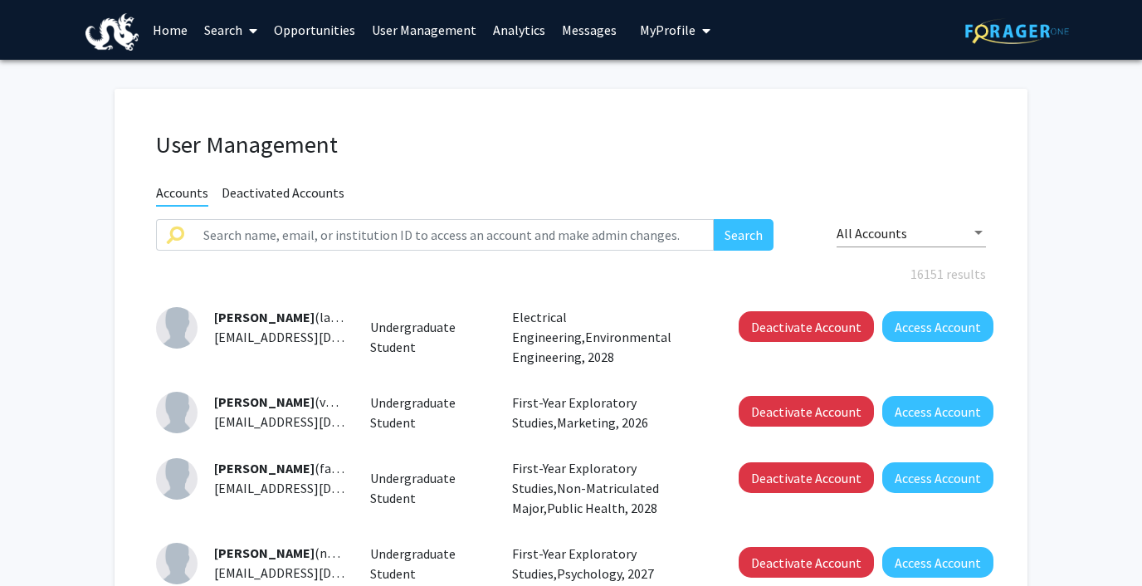
click at [505, 25] on link "Analytics" at bounding box center [519, 30] width 69 height 58
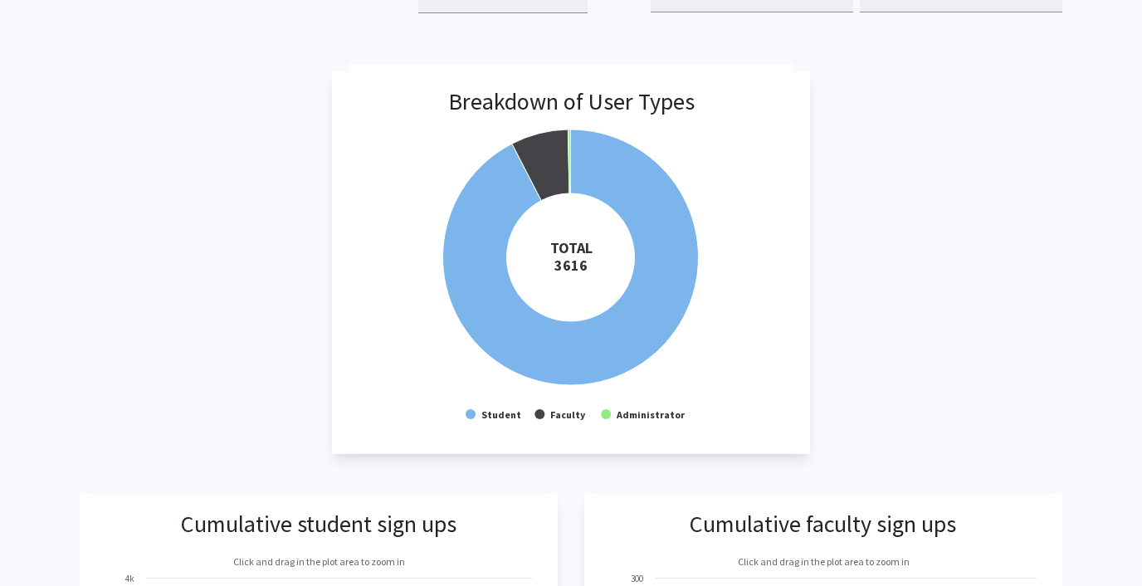
scroll to position [203, 0]
